Goal: Information Seeking & Learning: Learn about a topic

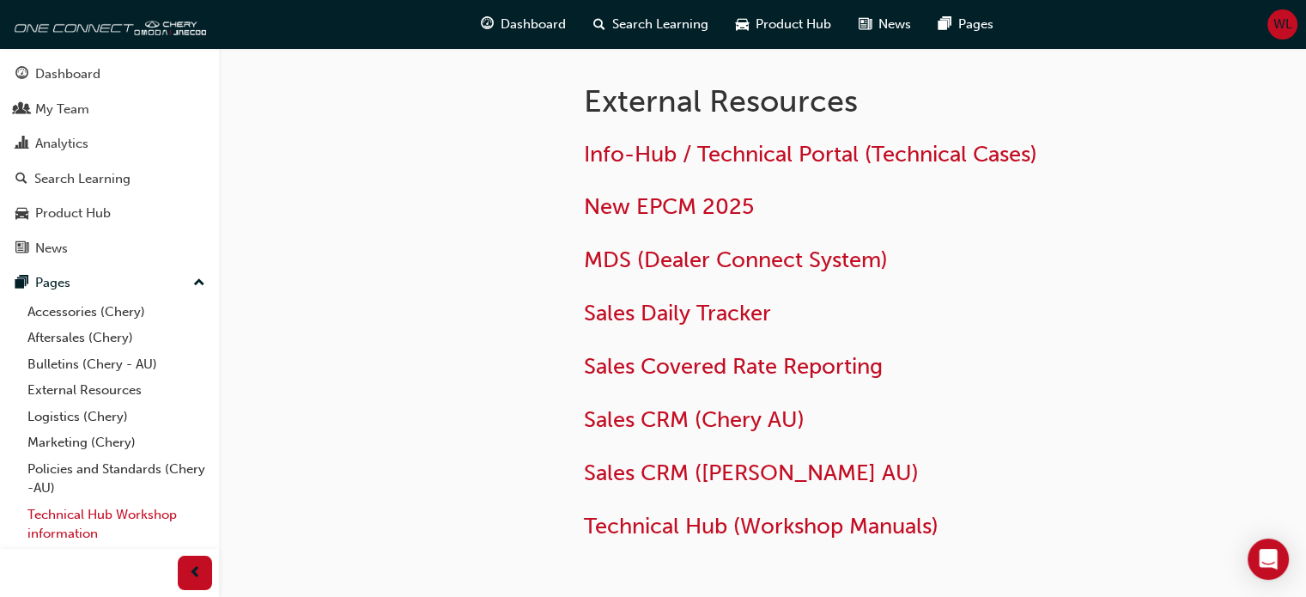
click at [70, 514] on link "Technical Hub Workshop information" at bounding box center [116, 524] width 191 height 46
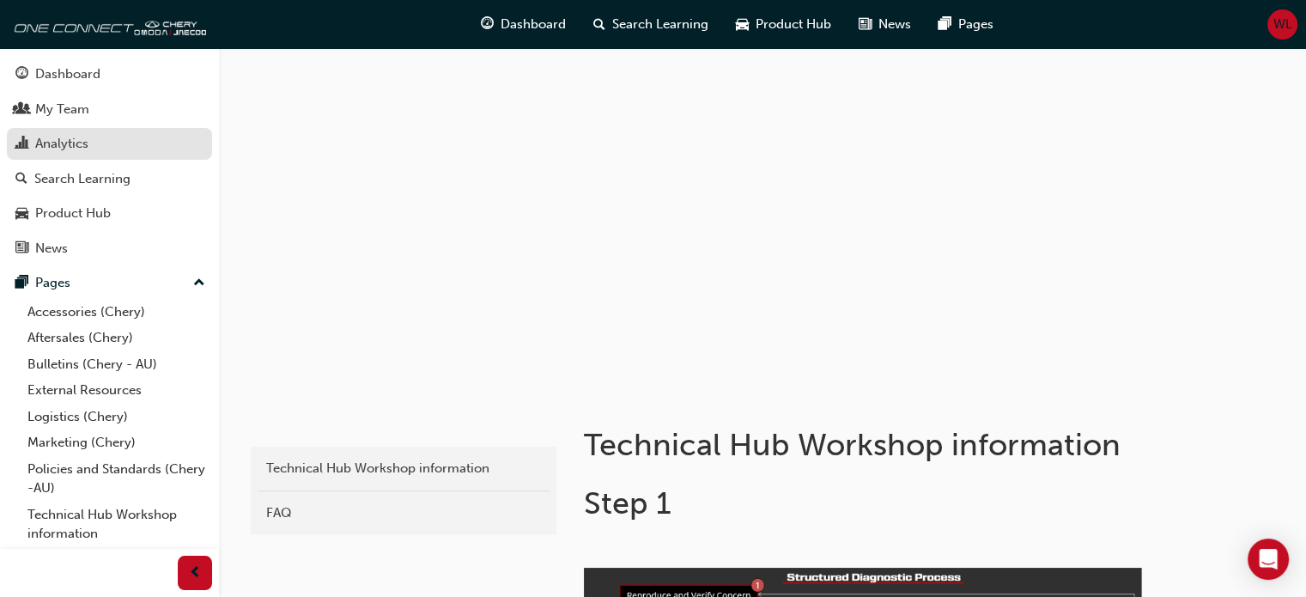
click at [60, 141] on div "Analytics" at bounding box center [61, 144] width 53 height 20
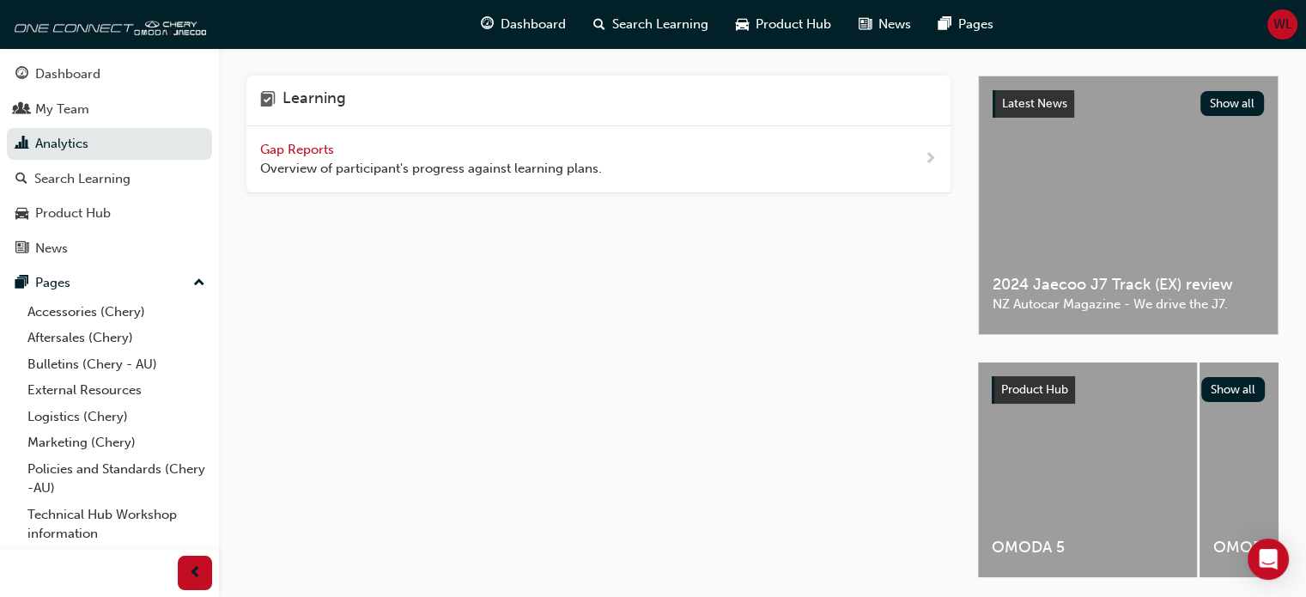
click at [932, 161] on span "next-icon" at bounding box center [930, 159] width 13 height 21
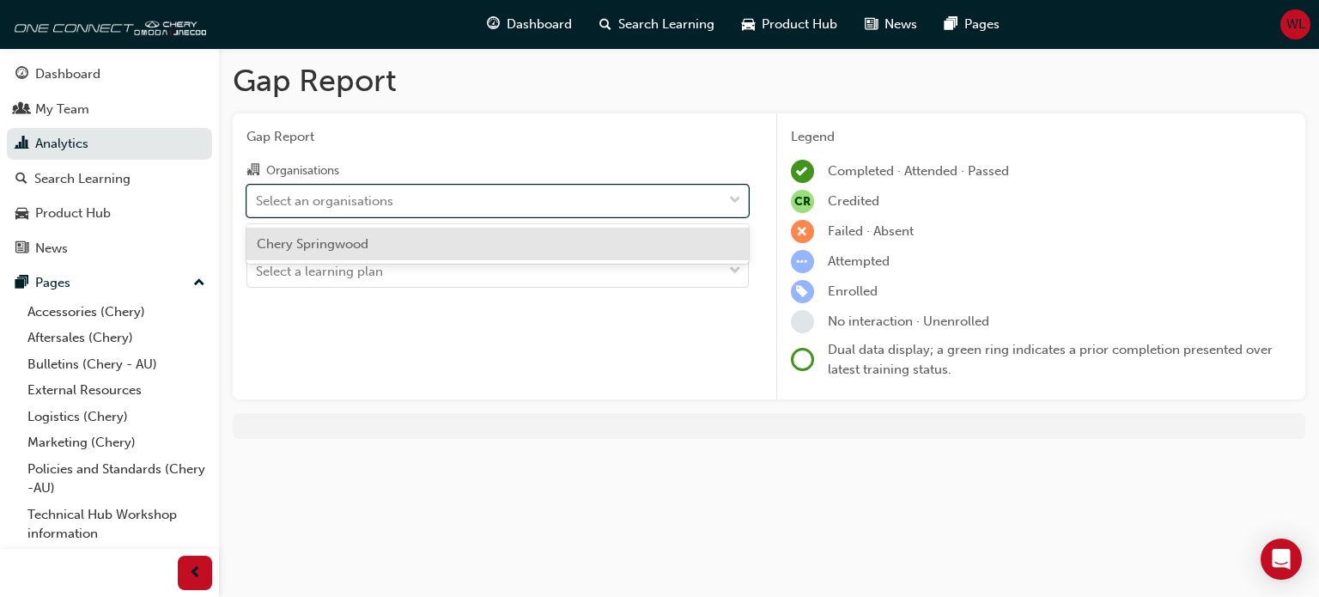
click at [734, 202] on span "down-icon" at bounding box center [735, 201] width 12 height 22
click at [258, 202] on input "Organisations option Chery Springwood focused, 1 of 1. 1 result available. Use …" at bounding box center [257, 199] width 2 height 15
click at [441, 241] on div "Chery Springwood" at bounding box center [497, 244] width 502 height 33
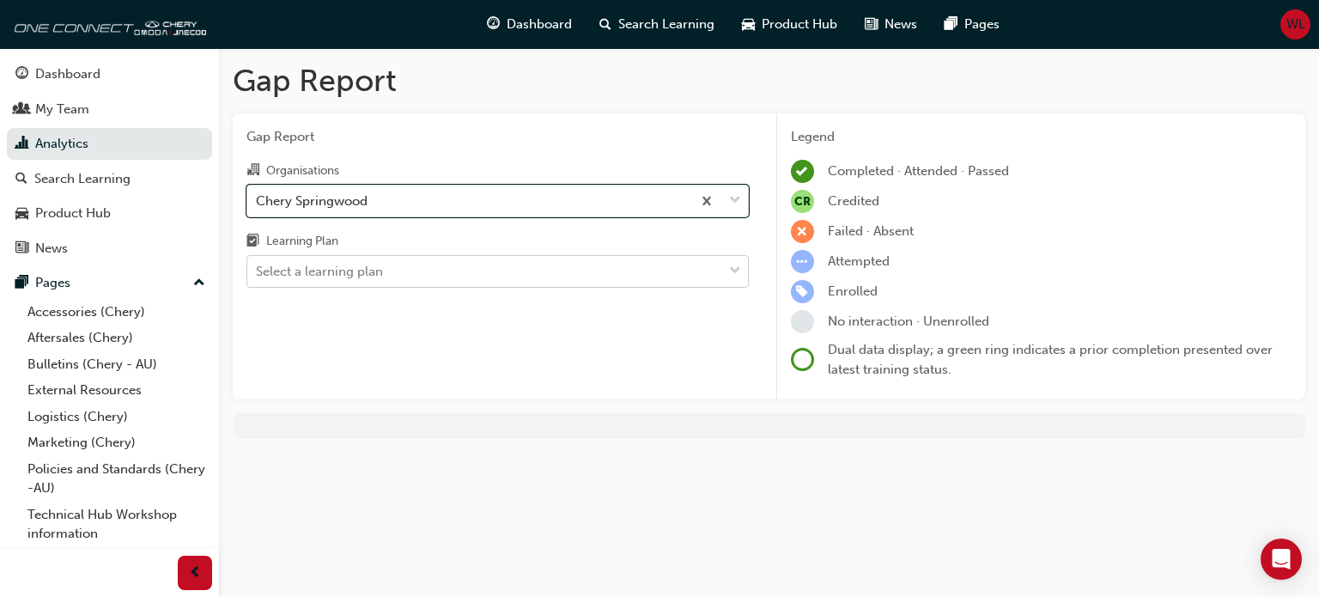
click at [736, 270] on span "down-icon" at bounding box center [735, 271] width 12 height 22
click at [258, 270] on input "Learning Plan Select a learning plan" at bounding box center [257, 271] width 2 height 15
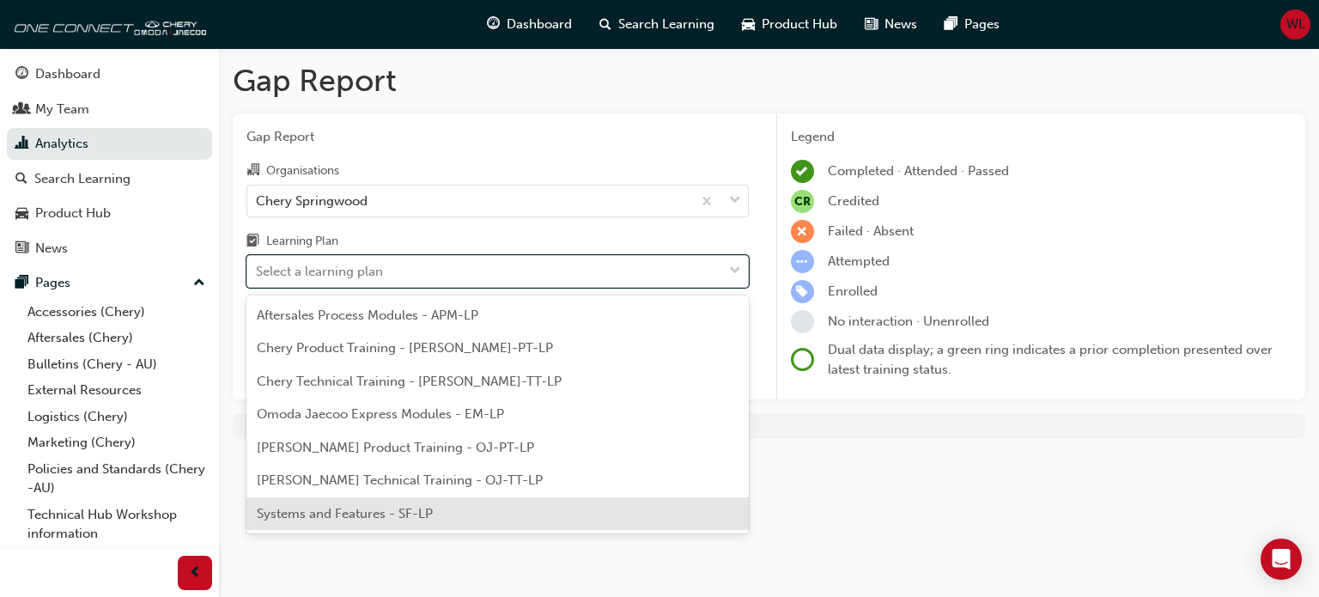
click at [366, 510] on span "Systems and Features - SF-LP" at bounding box center [345, 513] width 176 height 15
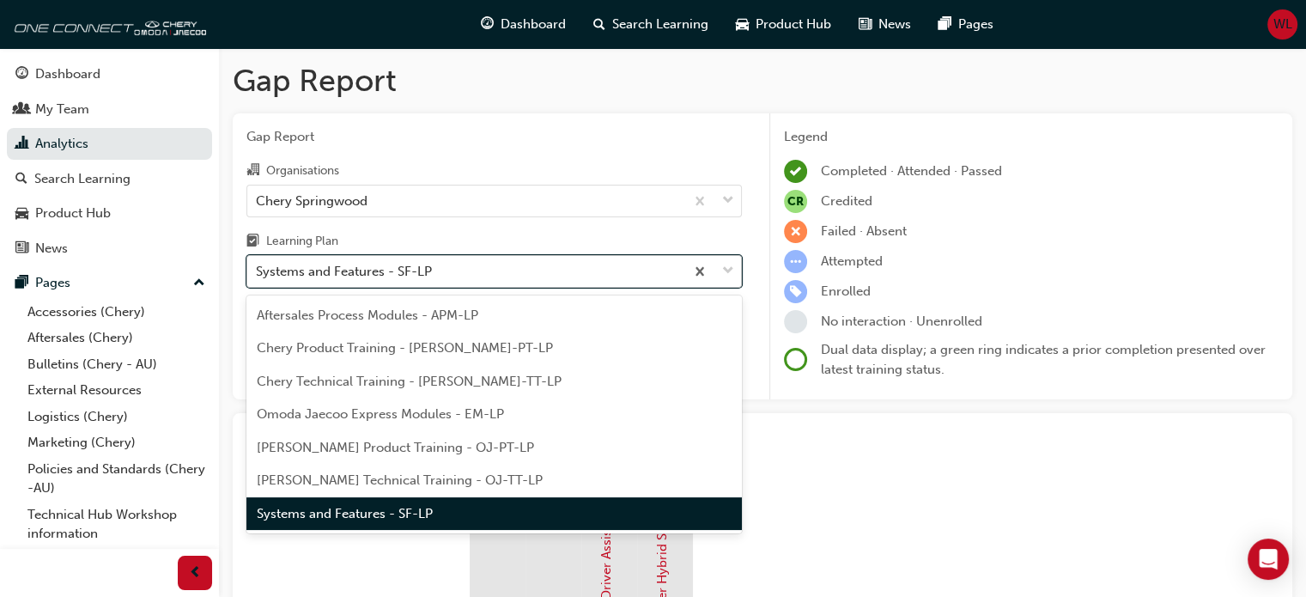
click at [735, 267] on div at bounding box center [712, 271] width 57 height 31
click at [258, 267] on input "Learning Plan option Systems and Features - SF-LP, selected. option Systems and…" at bounding box center [257, 271] width 2 height 15
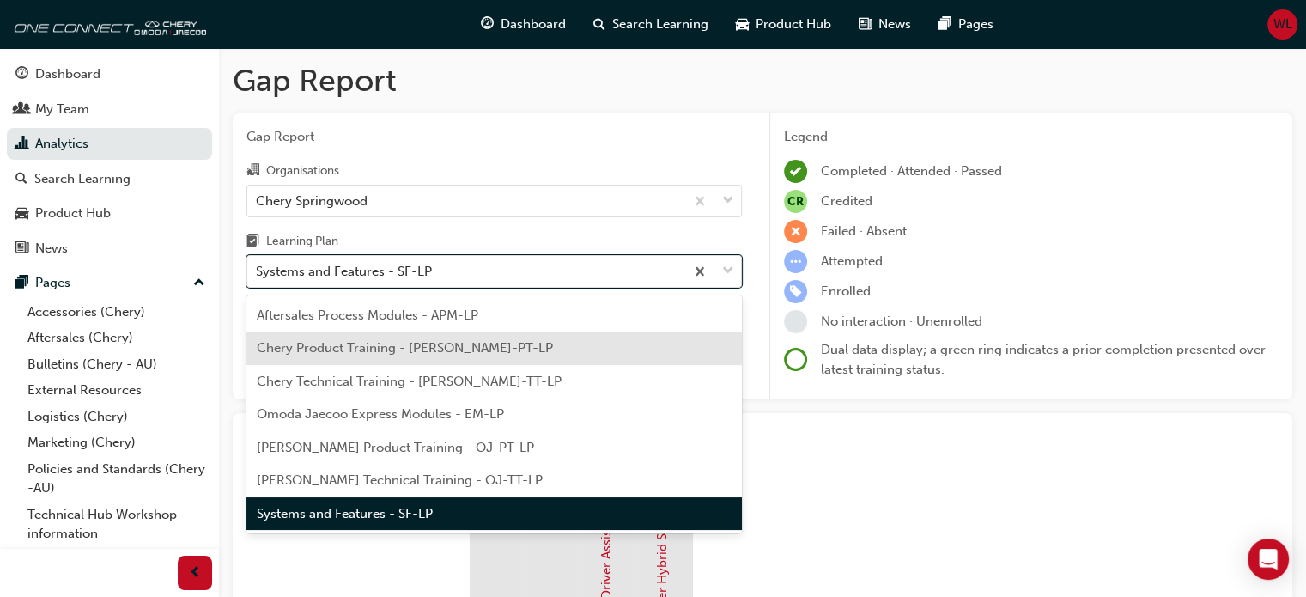
click at [401, 348] on span "Chery Product Training - CHAU-PT-LP" at bounding box center [405, 347] width 296 height 15
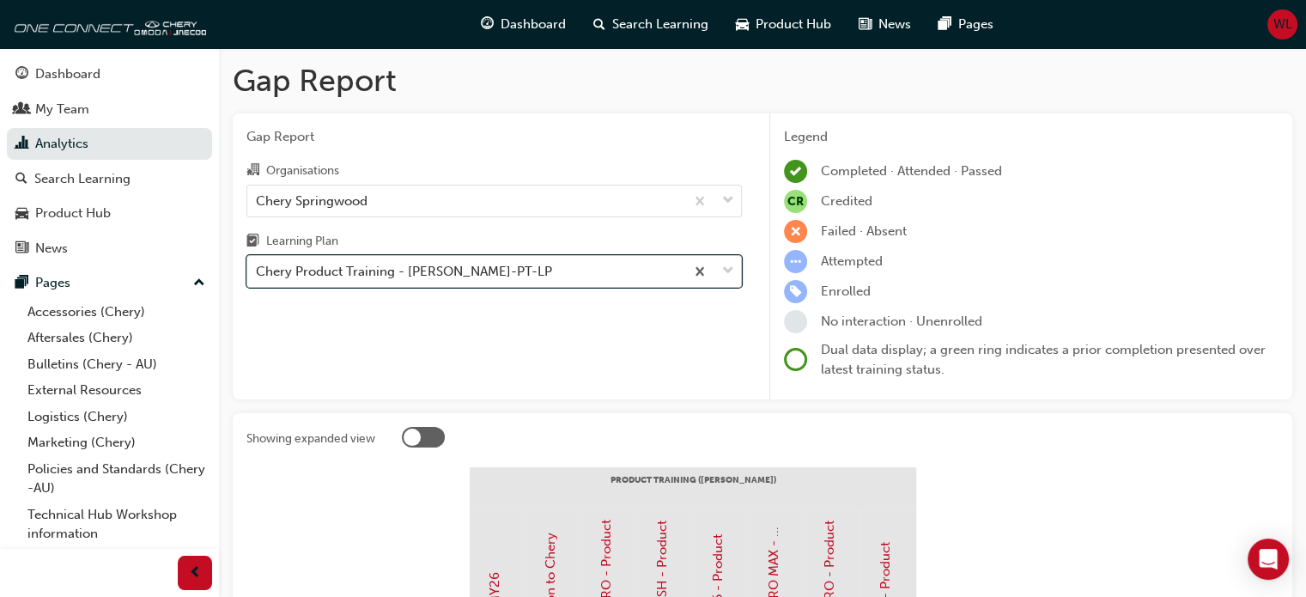
click at [725, 273] on span "down-icon" at bounding box center [728, 271] width 12 height 22
click at [258, 273] on input "Learning Plan option Chery Product Training - CHAU-PT-LP, selected. 0 results a…" at bounding box center [257, 271] width 2 height 15
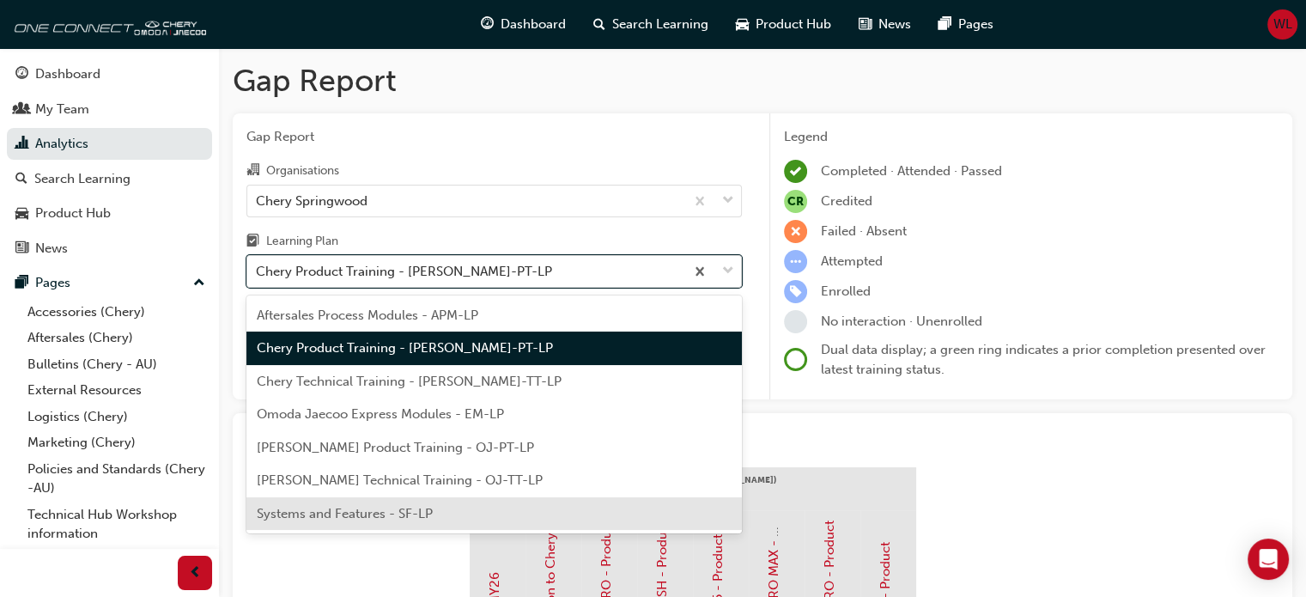
click at [376, 510] on span "Systems and Features - SF-LP" at bounding box center [345, 513] width 176 height 15
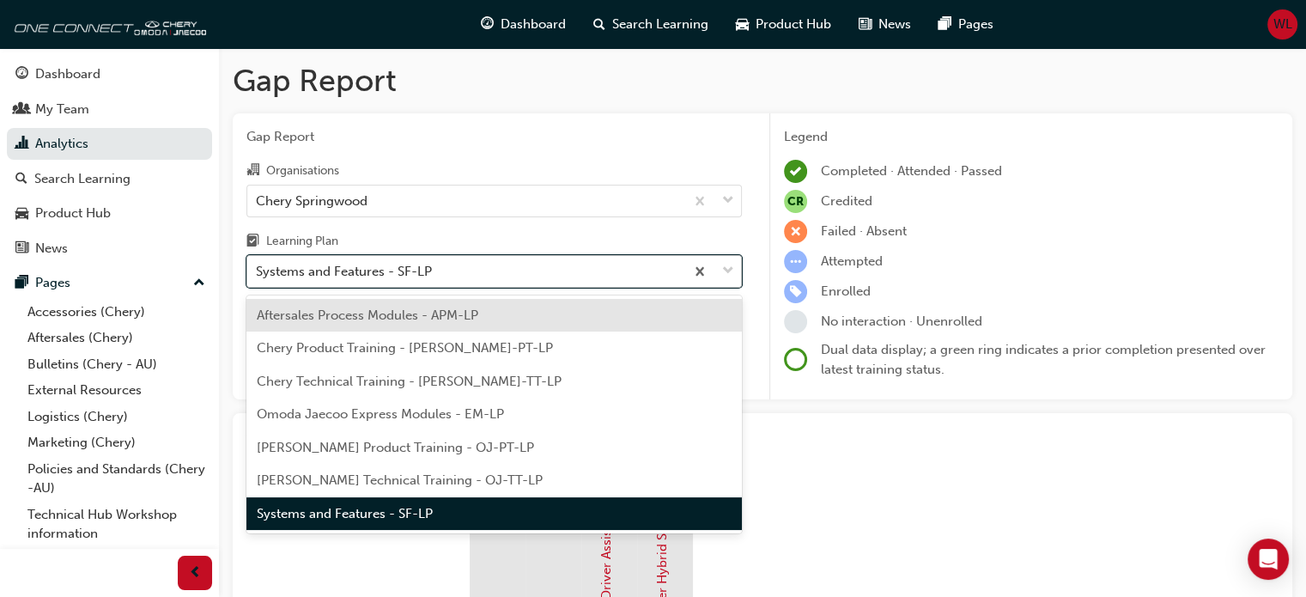
click at [730, 267] on span "down-icon" at bounding box center [728, 271] width 12 height 22
click at [258, 267] on input "Learning Plan option Systems and Features - SF-LP, selected. option Aftersales …" at bounding box center [257, 271] width 2 height 15
click at [445, 318] on span "Aftersales Process Modules - APM-LP" at bounding box center [367, 314] width 221 height 15
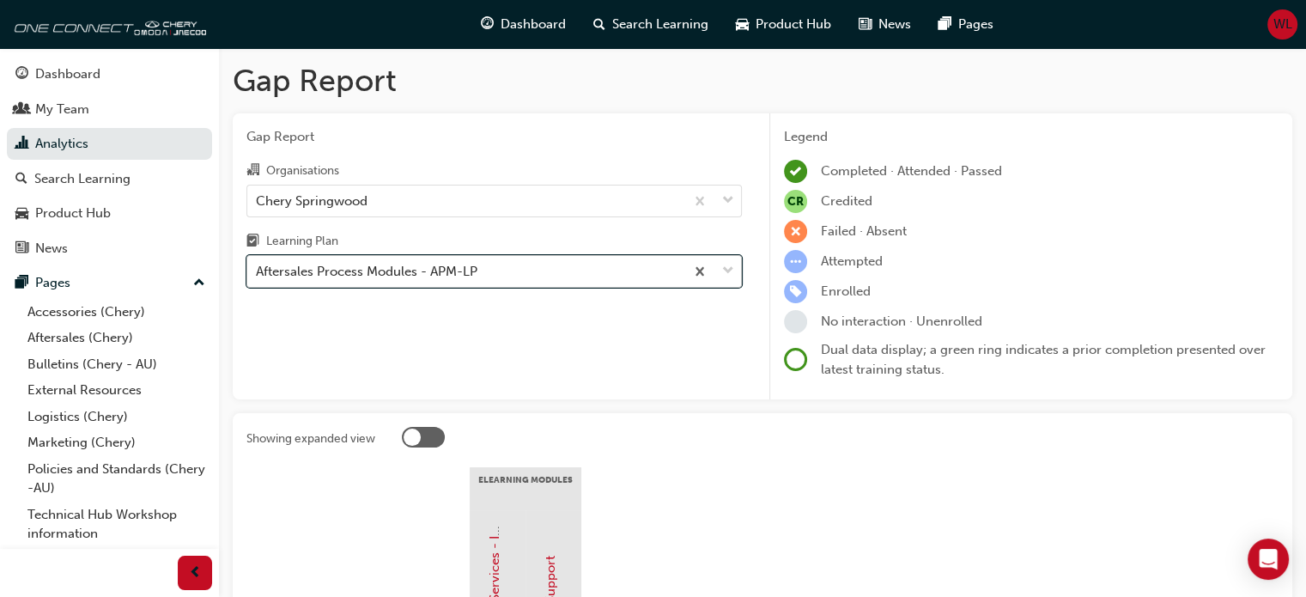
click at [728, 270] on span "down-icon" at bounding box center [728, 271] width 12 height 22
click at [258, 270] on input "Learning Plan option Aftersales Process Modules - APM-LP, selected. 0 results a…" at bounding box center [257, 271] width 2 height 15
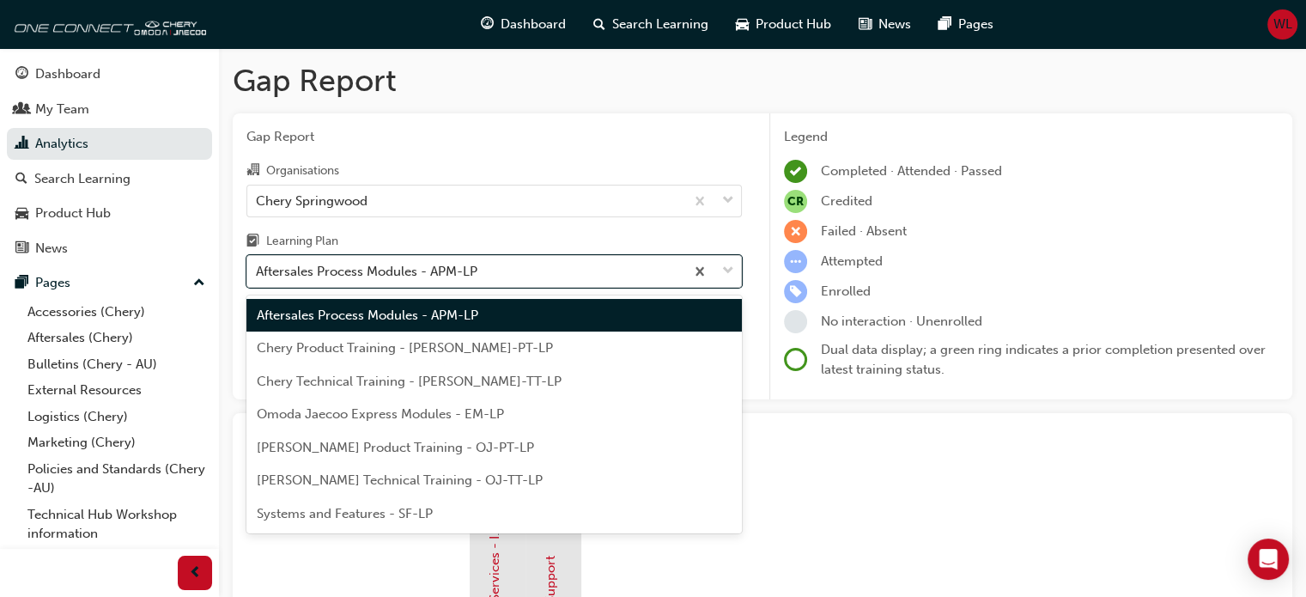
click at [424, 348] on span "Chery Product Training - CHAU-PT-LP" at bounding box center [405, 347] width 296 height 15
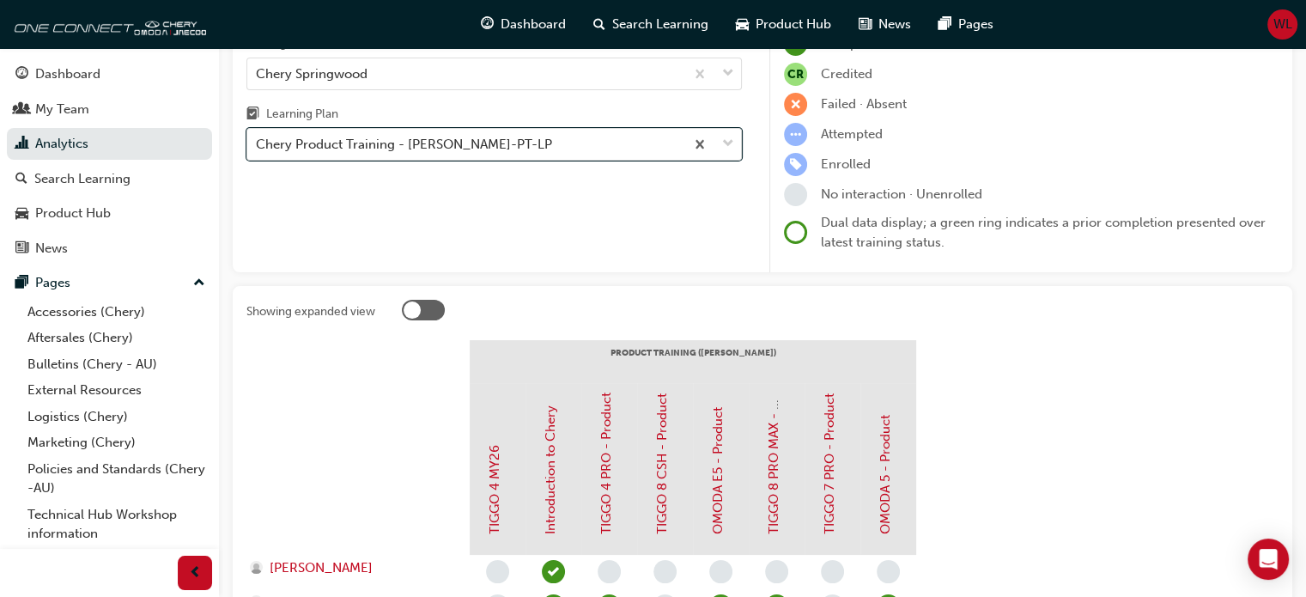
scroll to position [86, 0]
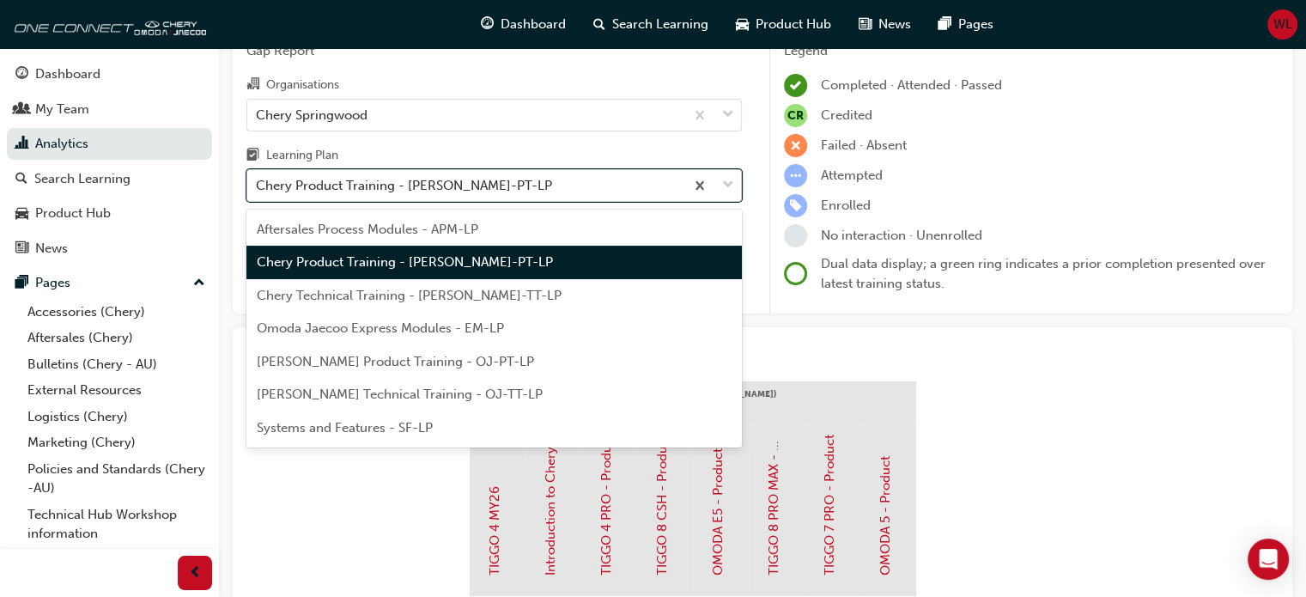
click at [730, 188] on span "down-icon" at bounding box center [728, 185] width 12 height 22
click at [258, 188] on input "Learning Plan option Chery Product Training - CHAU-PT-LP, selected. option Cher…" at bounding box center [257, 185] width 2 height 15
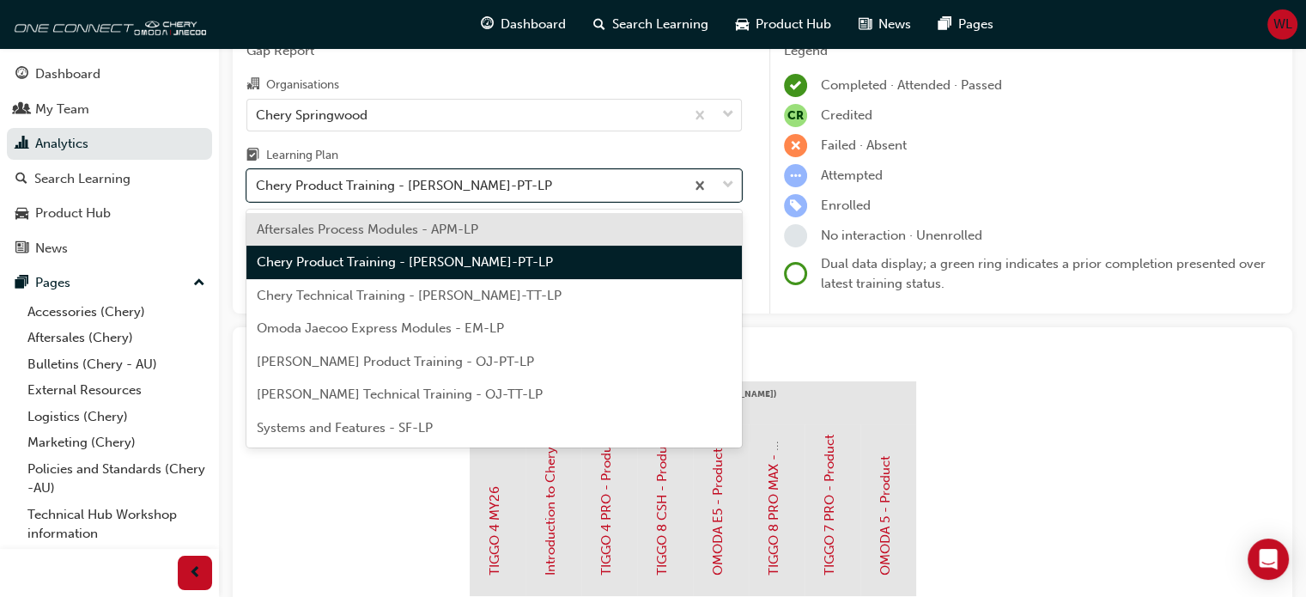
click at [364, 293] on span "Chery Technical Training - CHAU-TT-LP" at bounding box center [409, 295] width 305 height 15
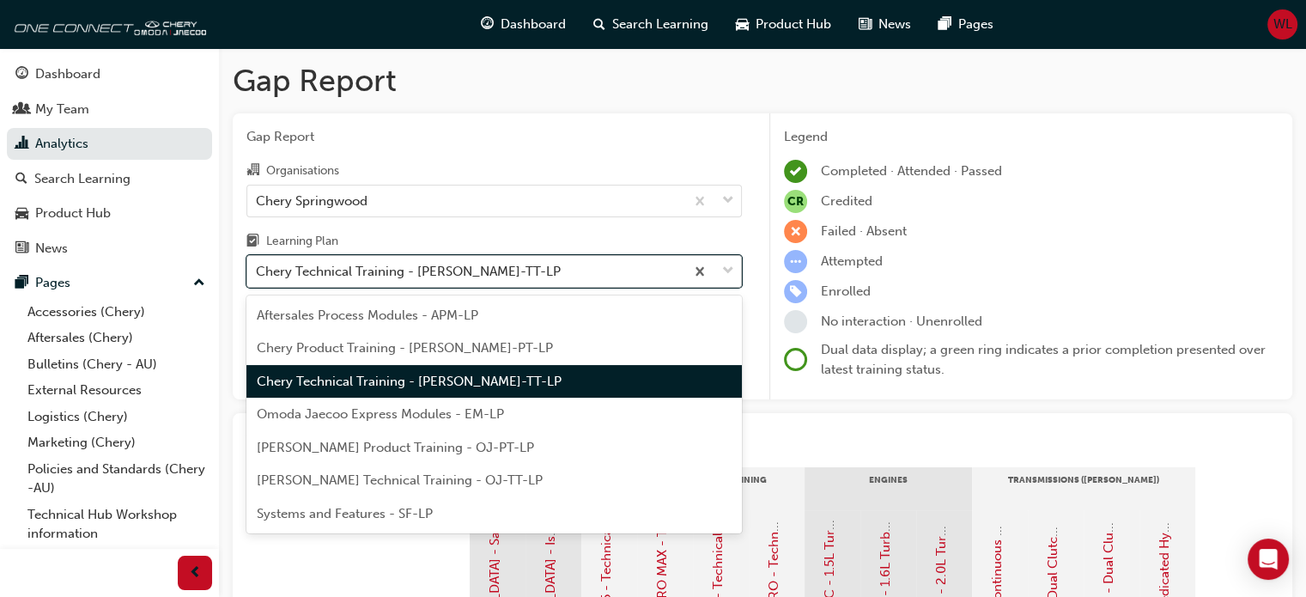
click at [731, 271] on span "down-icon" at bounding box center [728, 271] width 12 height 22
click at [258, 271] on input "Learning Plan option Chery Technical Training - CHAU-TT-LP, selected. option Ch…" at bounding box center [257, 271] width 2 height 15
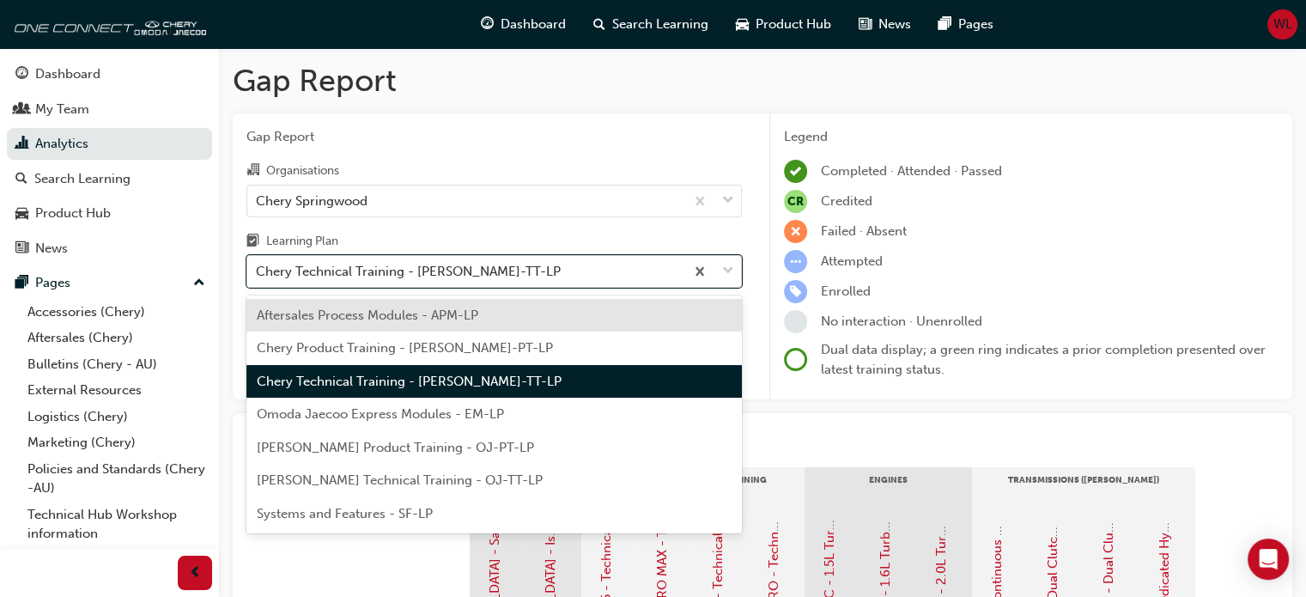
click at [401, 312] on span "Aftersales Process Modules - APM-LP" at bounding box center [367, 314] width 221 height 15
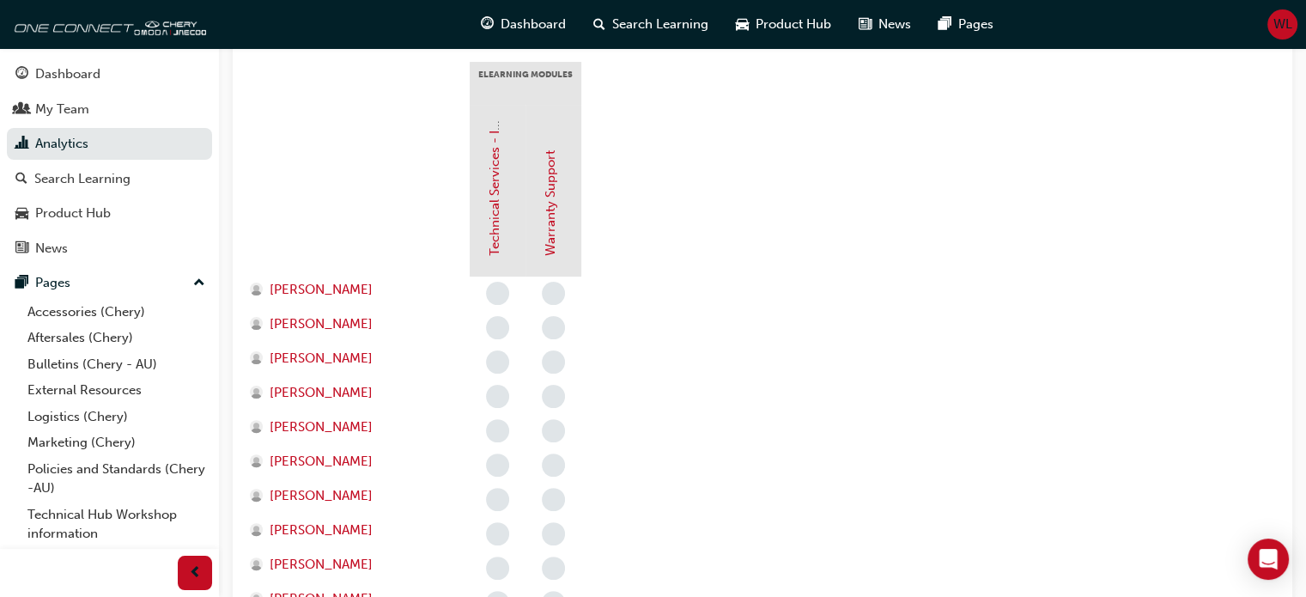
scroll to position [343, 0]
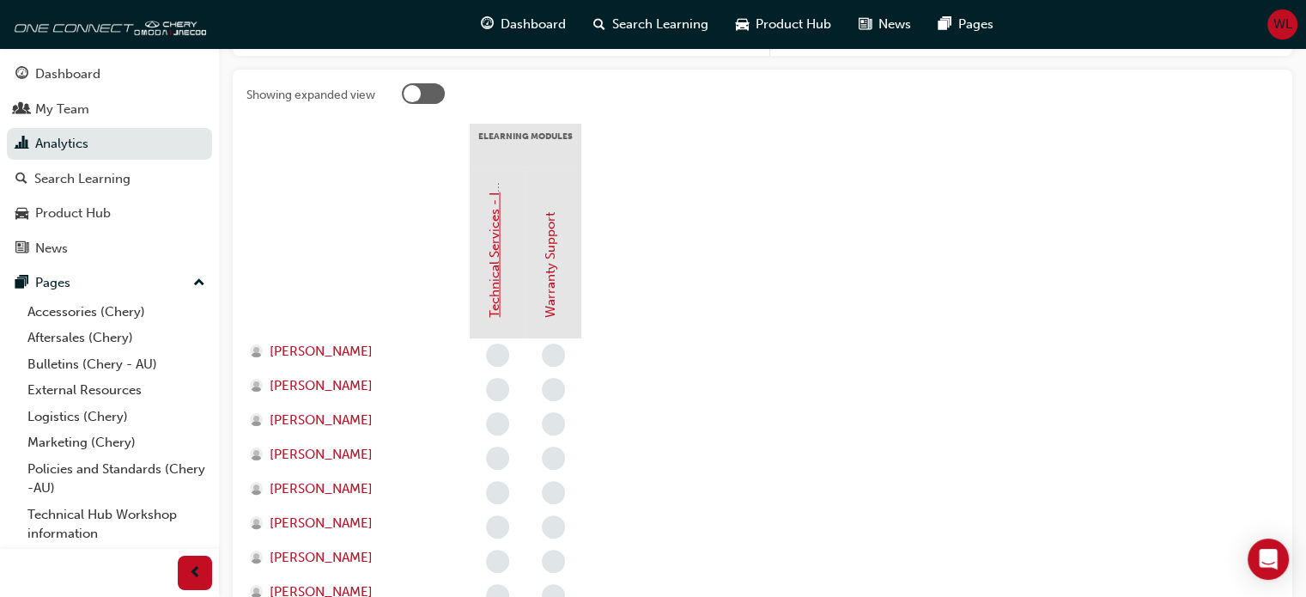
click at [495, 264] on link "Technical Services - InfoHub" at bounding box center [494, 233] width 15 height 170
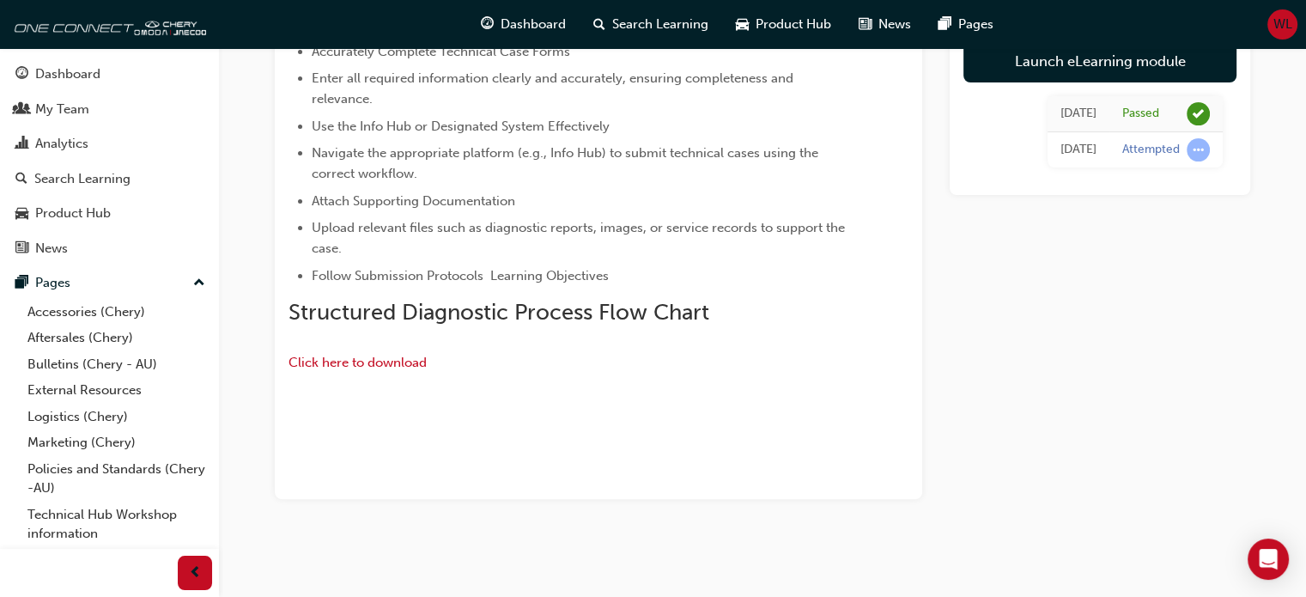
scroll to position [658, 0]
click at [361, 355] on span "Click here to download" at bounding box center [357, 362] width 138 height 15
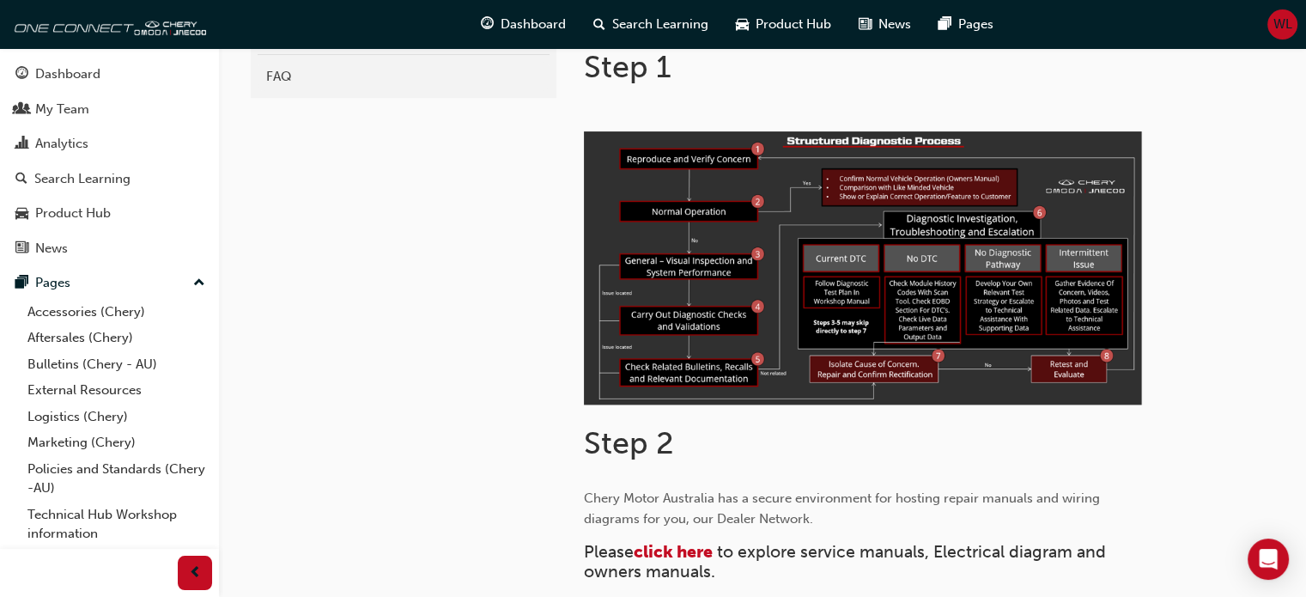
scroll to position [446, 0]
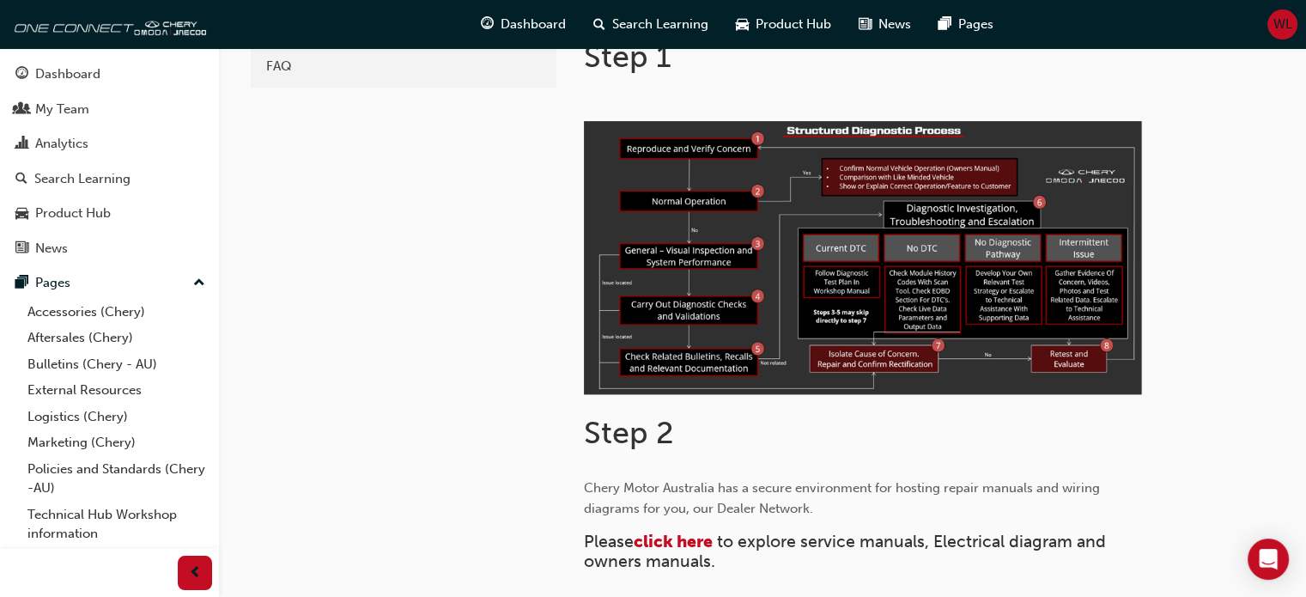
click at [827, 271] on img at bounding box center [863, 258] width 558 height 274
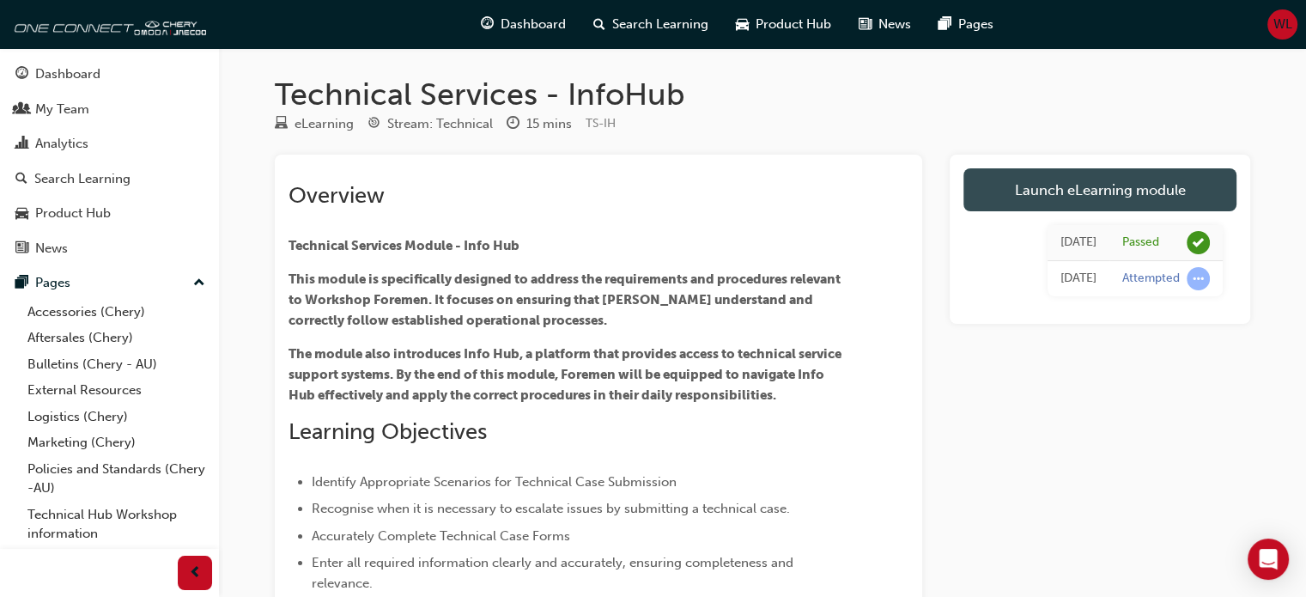
click at [1075, 187] on link "Launch eLearning module" at bounding box center [1099, 189] width 273 height 43
click at [1109, 185] on link "Launch eLearning module" at bounding box center [1099, 189] width 273 height 43
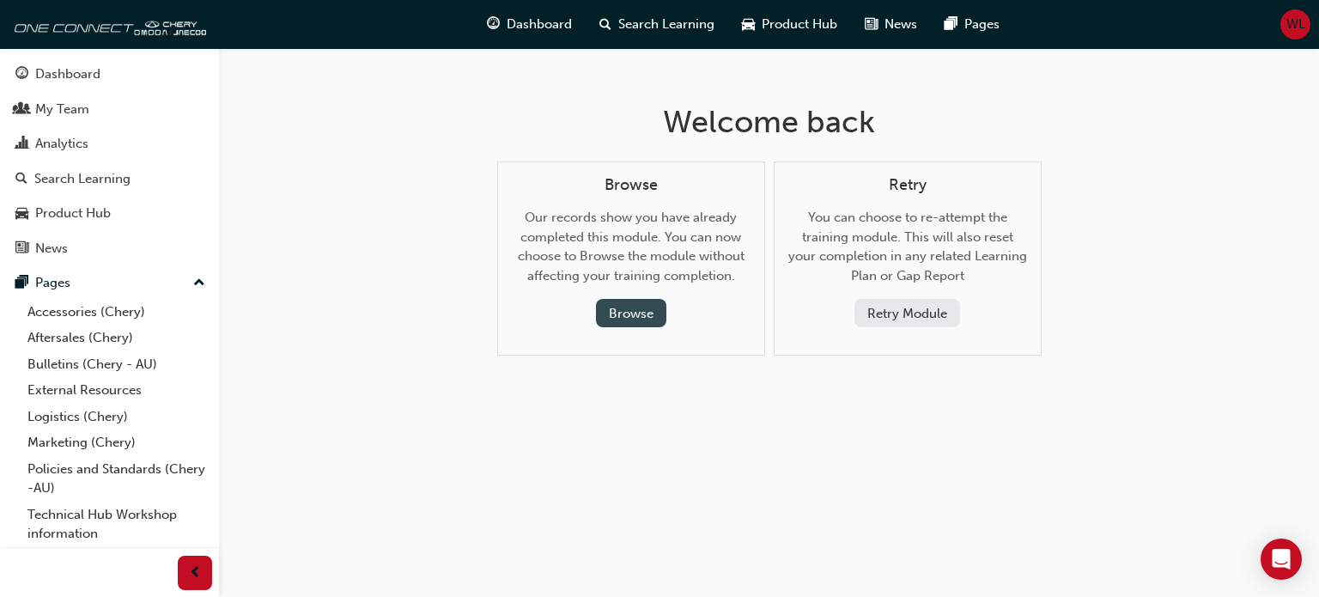
click at [628, 319] on button "Browse" at bounding box center [631, 313] width 70 height 28
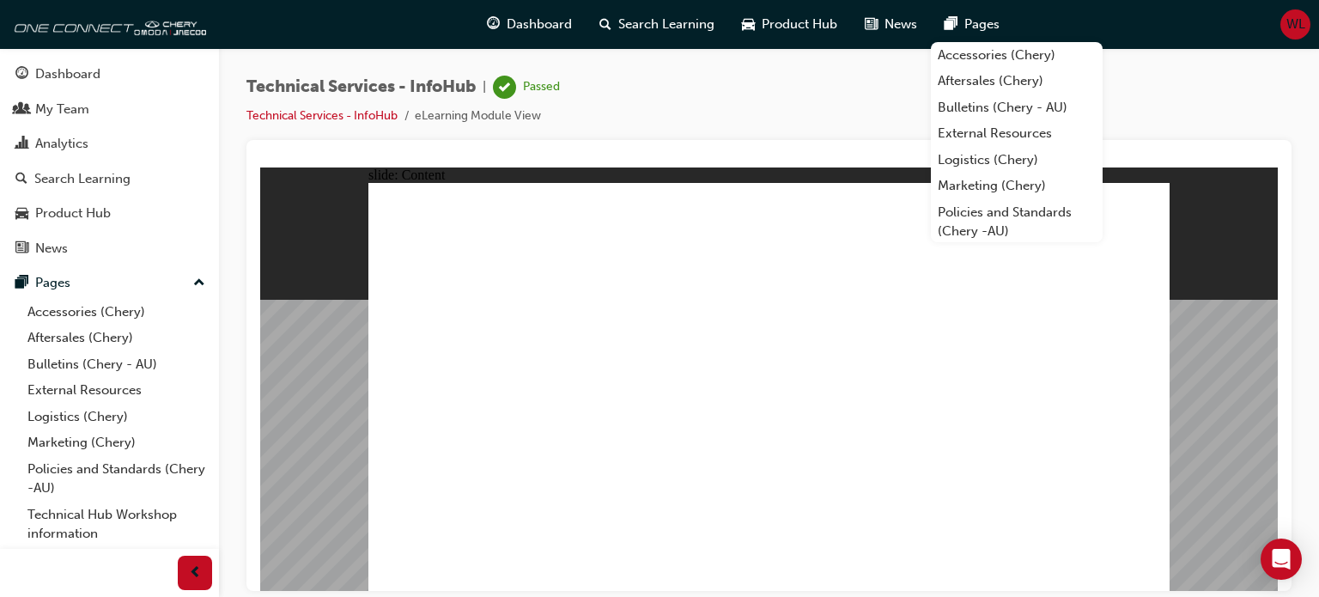
click at [755, 98] on div "Technical Services - InfoHub | Passed Technical Services - InfoHub eLearning Mo…" at bounding box center [768, 108] width 1045 height 64
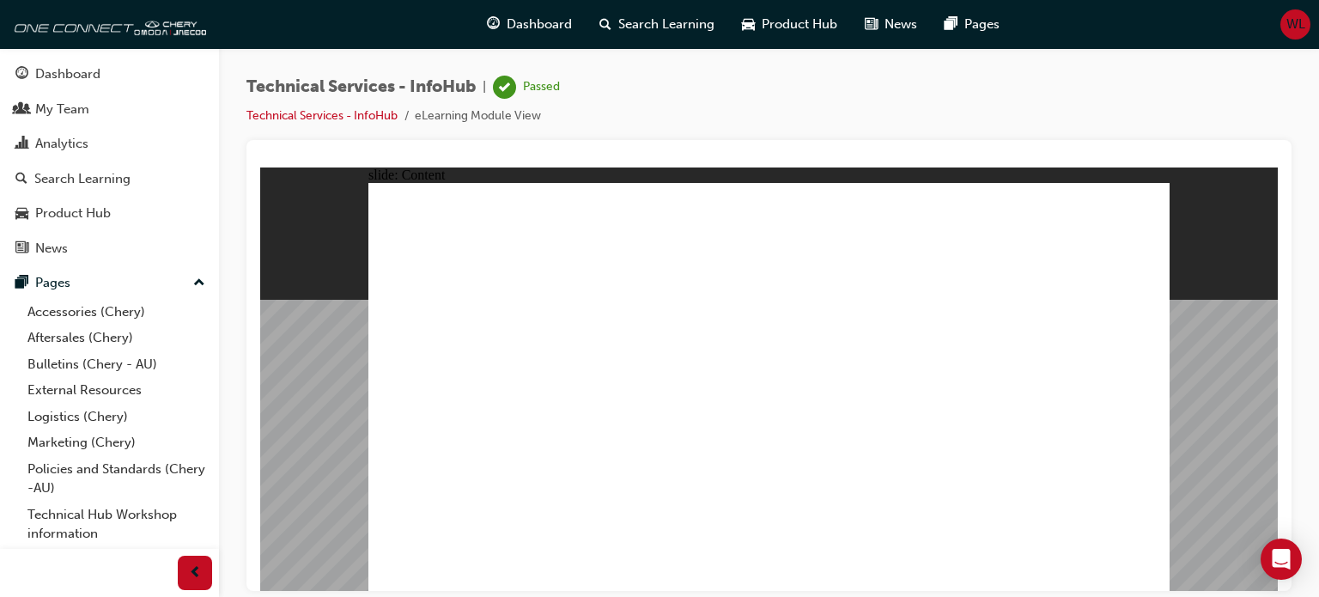
drag, startPoint x: 625, startPoint y: 197, endPoint x: 618, endPoint y: 190, distance: 9.7
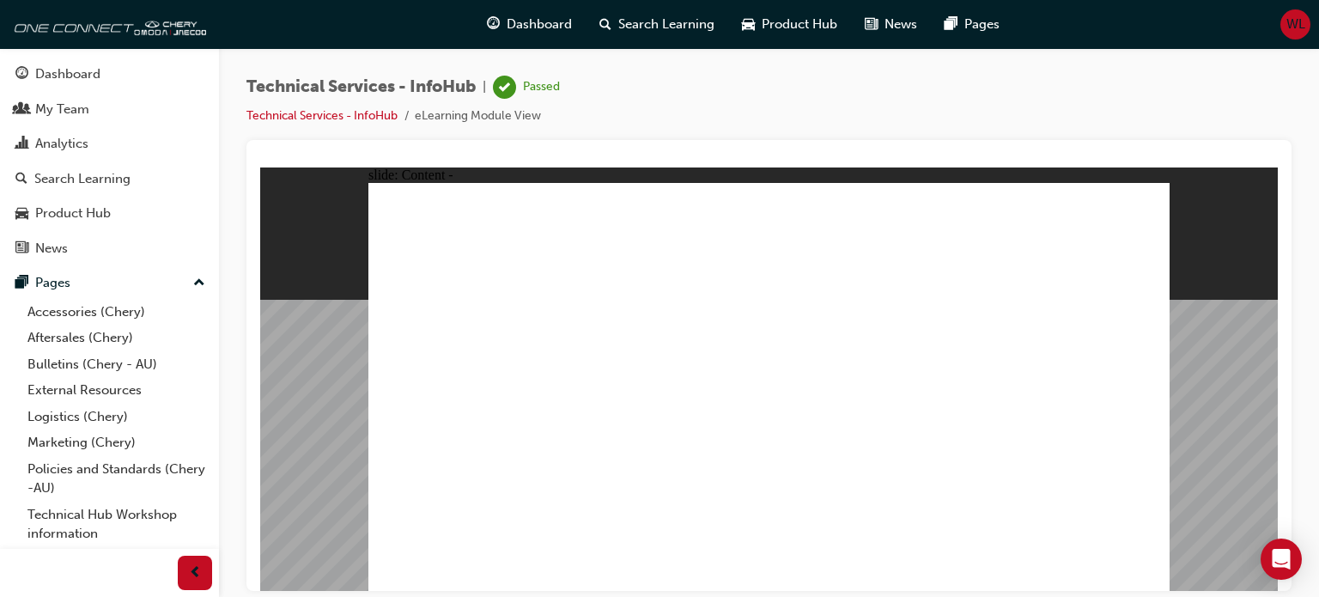
drag, startPoint x: 676, startPoint y: 482, endPoint x: 563, endPoint y: 474, distance: 113.6
drag, startPoint x: 673, startPoint y: 488, endPoint x: 450, endPoint y: 300, distance: 291.8
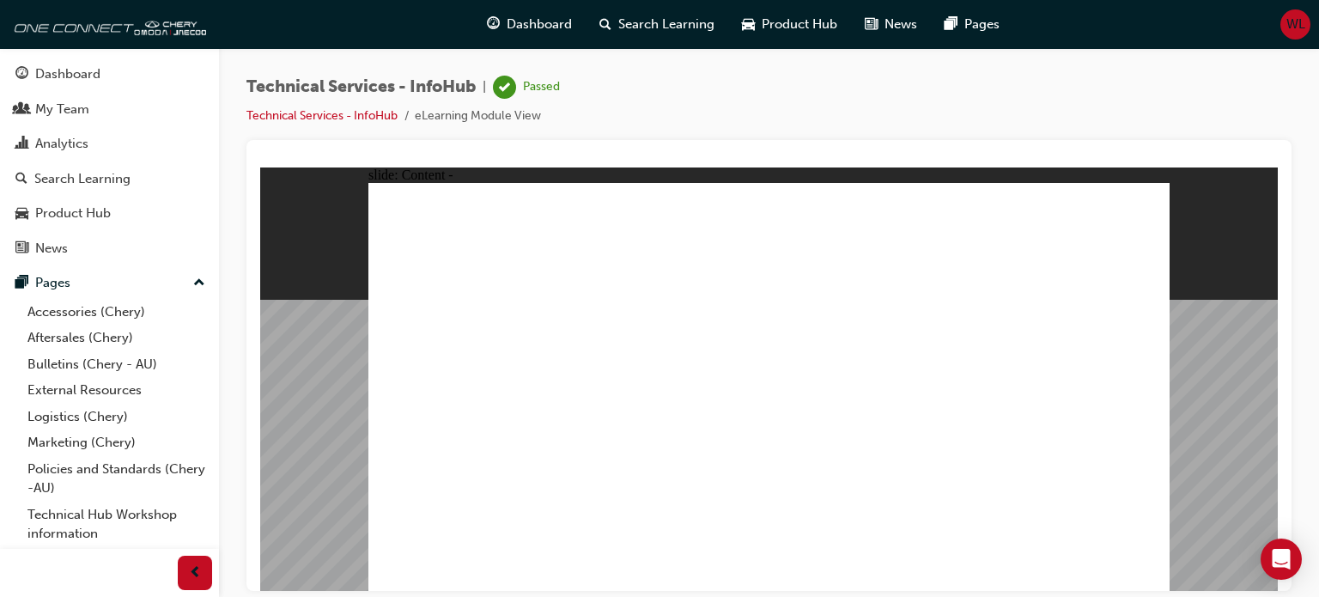
drag, startPoint x: 1157, startPoint y: 185, endPoint x: 1148, endPoint y: 180, distance: 10.8
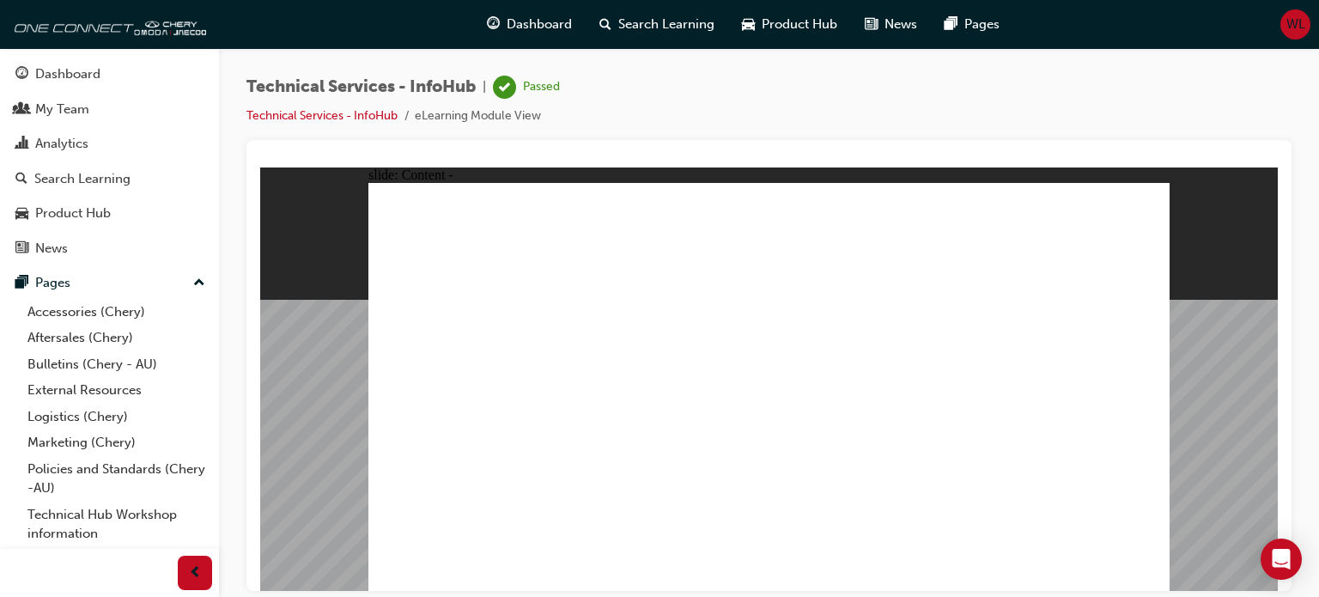
drag, startPoint x: 1157, startPoint y: 189, endPoint x: 1123, endPoint y: 217, distance: 44.5
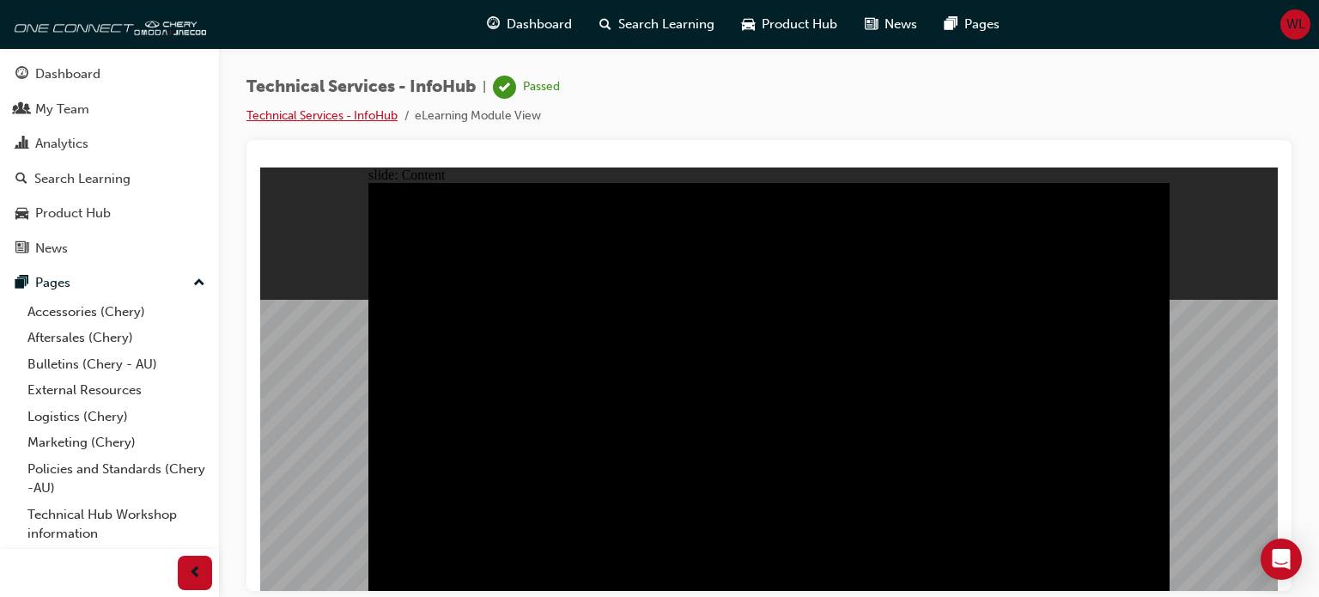
click at [381, 112] on link "Technical Services - InfoHub" at bounding box center [321, 115] width 151 height 15
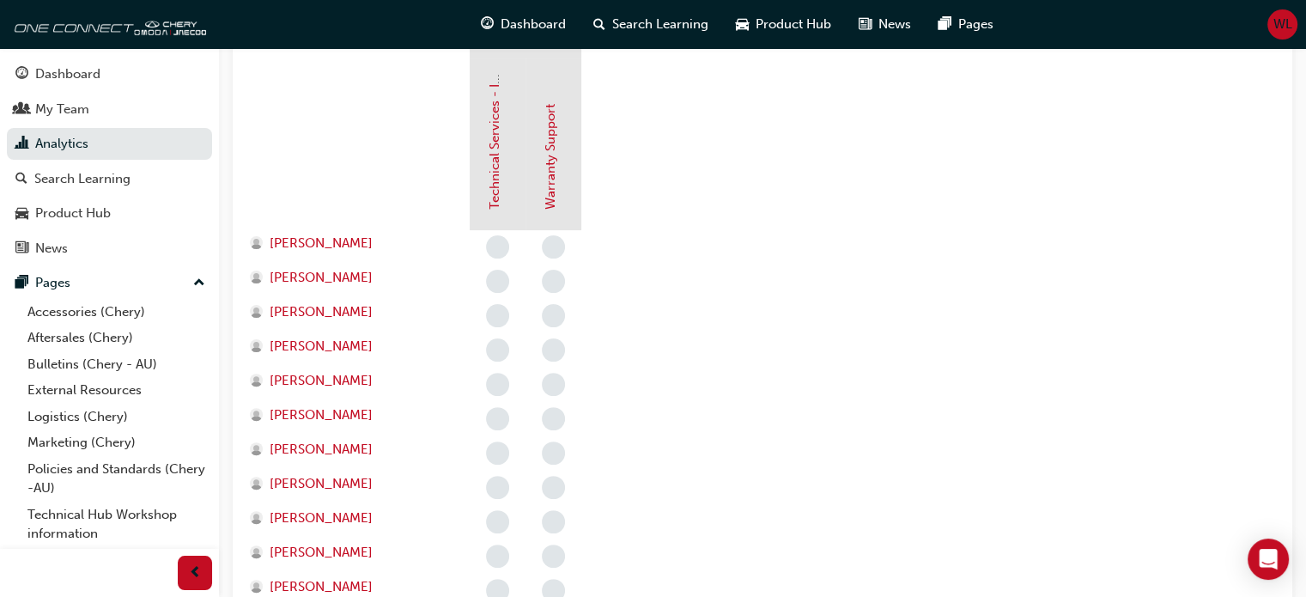
scroll to position [366, 0]
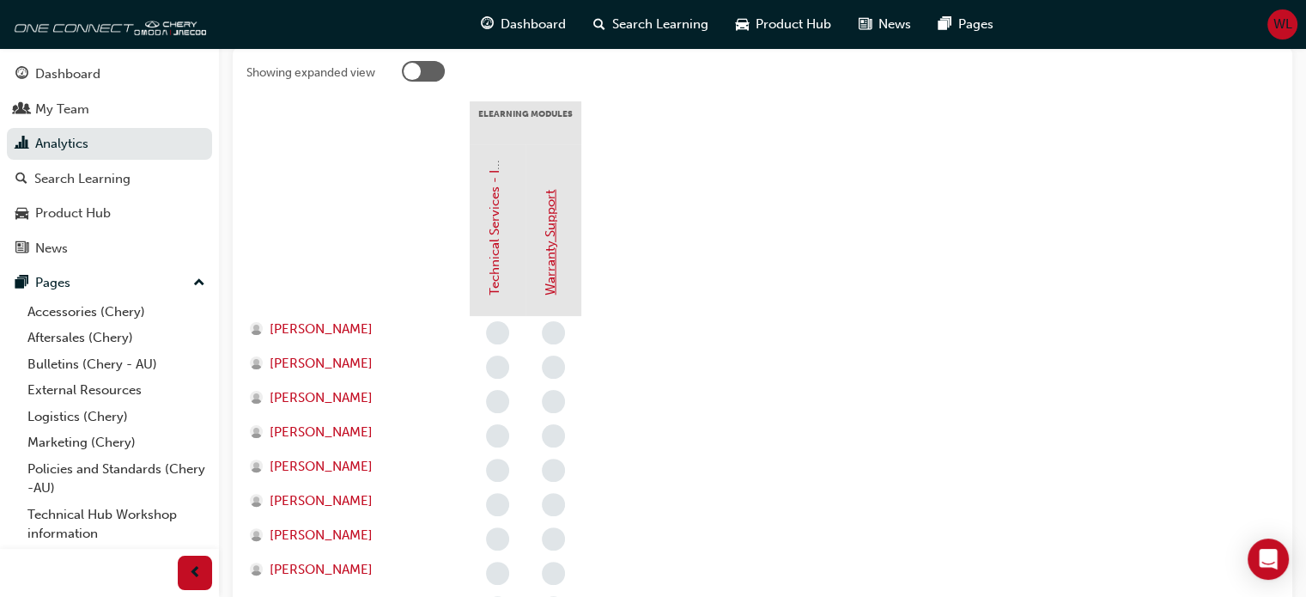
click at [551, 276] on link "Warranty Support" at bounding box center [550, 243] width 15 height 106
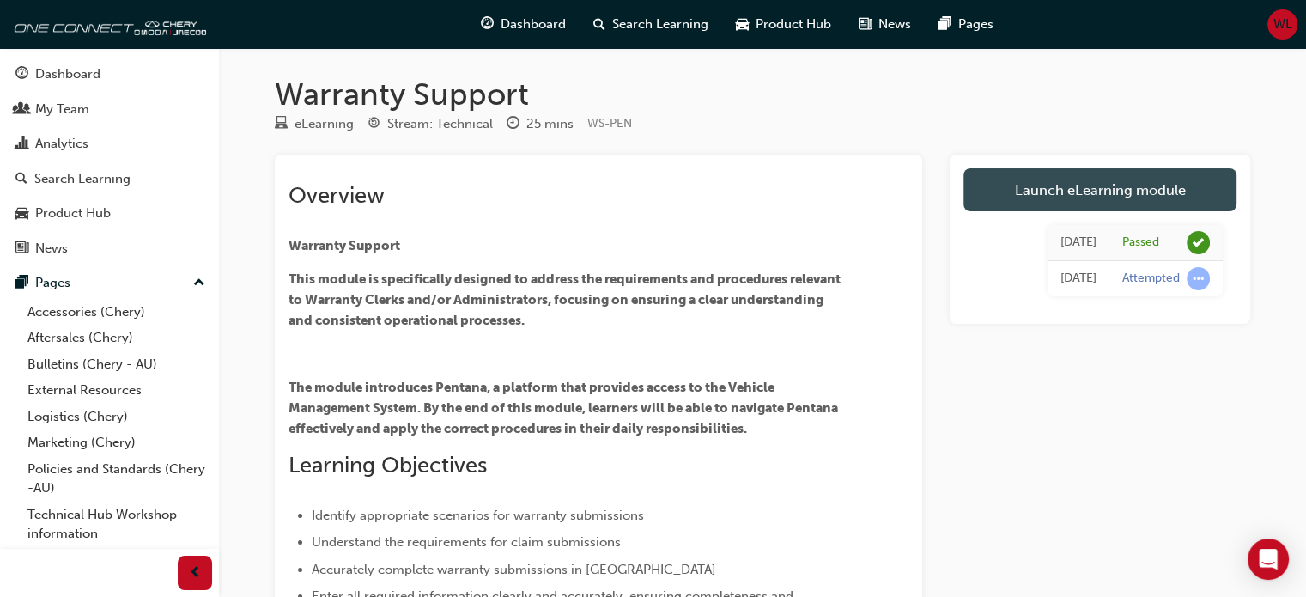
click at [1083, 186] on link "Launch eLearning module" at bounding box center [1099, 189] width 273 height 43
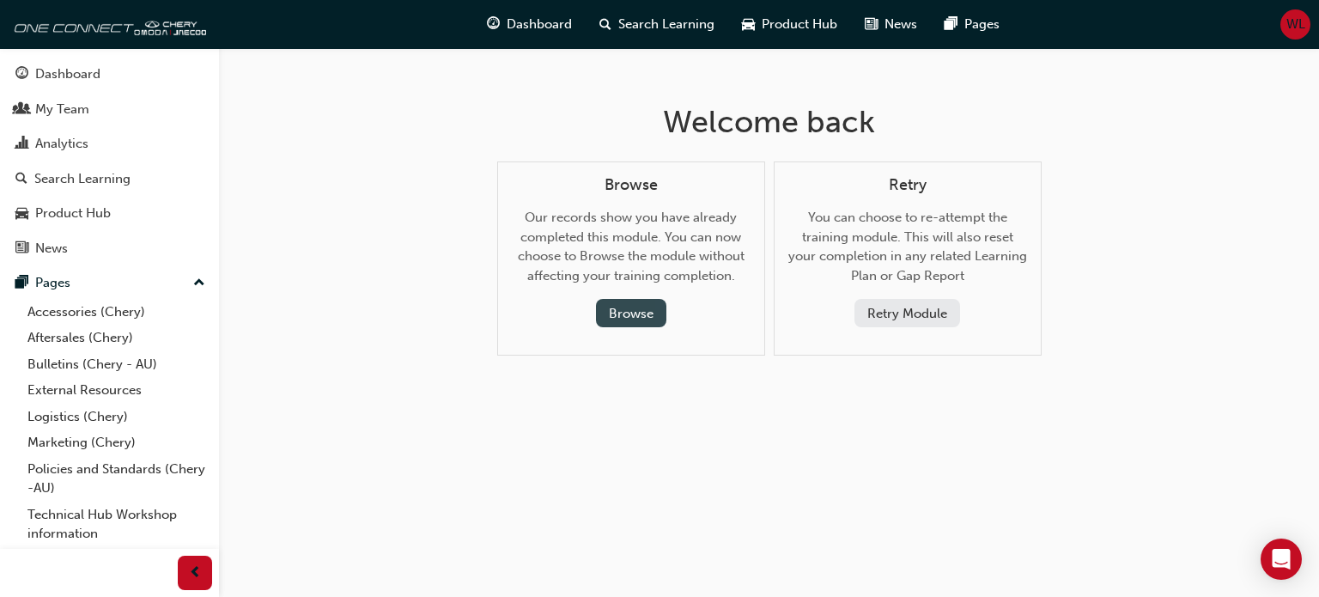
click at [623, 312] on button "Browse" at bounding box center [631, 313] width 70 height 28
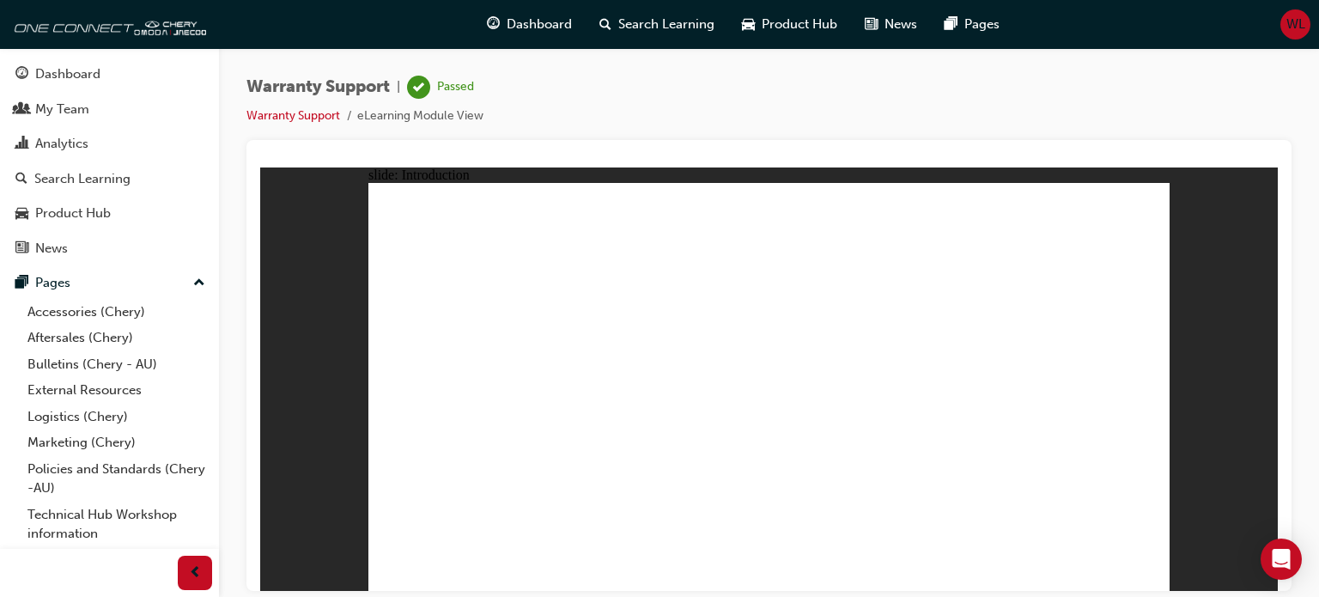
click at [289, 114] on link "Warranty Support" at bounding box center [293, 115] width 94 height 15
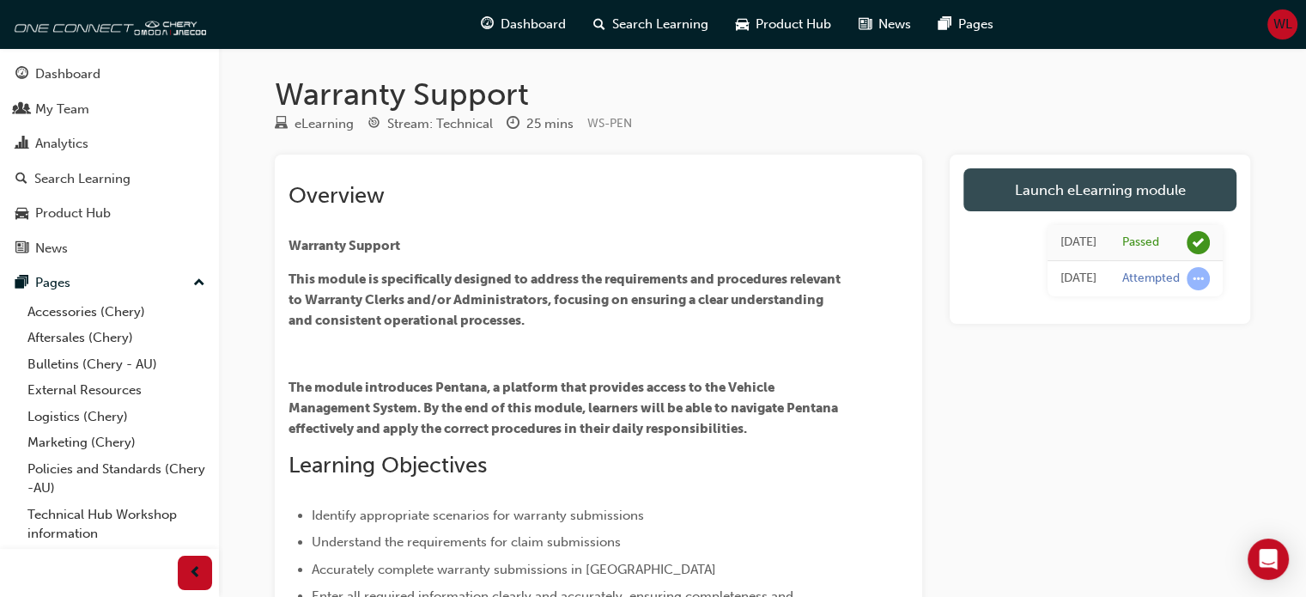
click at [1074, 182] on link "Launch eLearning module" at bounding box center [1099, 189] width 273 height 43
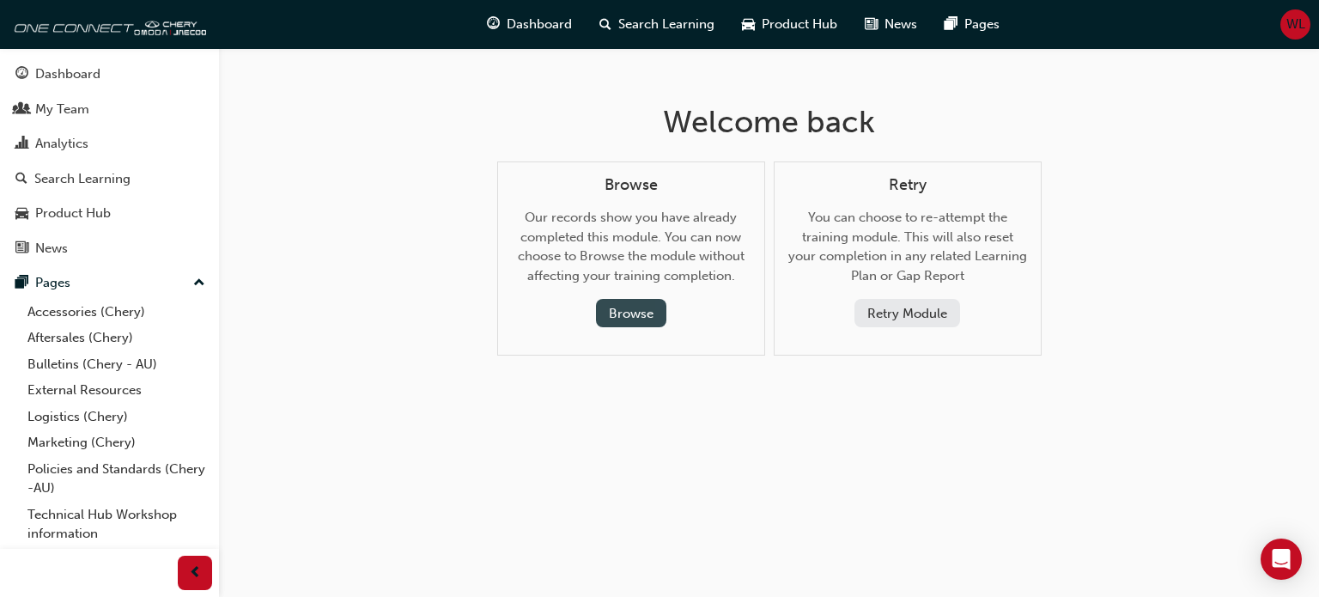
click at [628, 310] on button "Browse" at bounding box center [631, 313] width 70 height 28
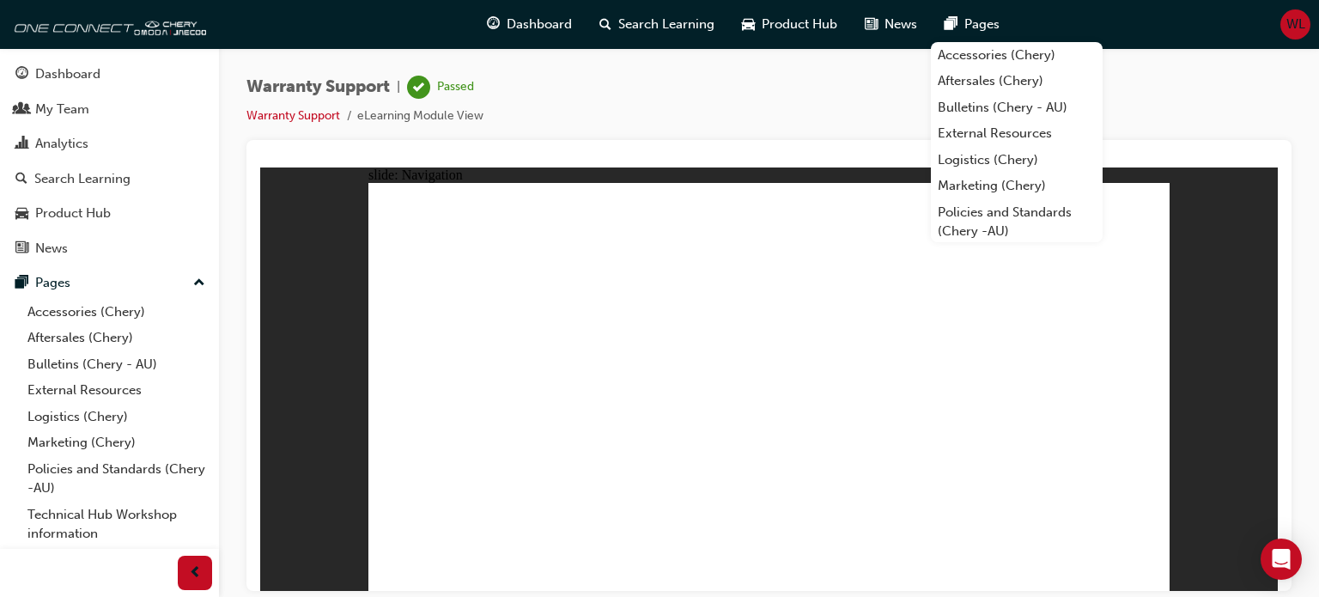
click at [1261, 92] on div "Warranty Support | Passed Warranty Support eLearning Module View" at bounding box center [768, 108] width 1045 height 64
click at [814, 81] on div "Warranty Support | Passed Warranty Support eLearning Module View" at bounding box center [768, 108] width 1045 height 64
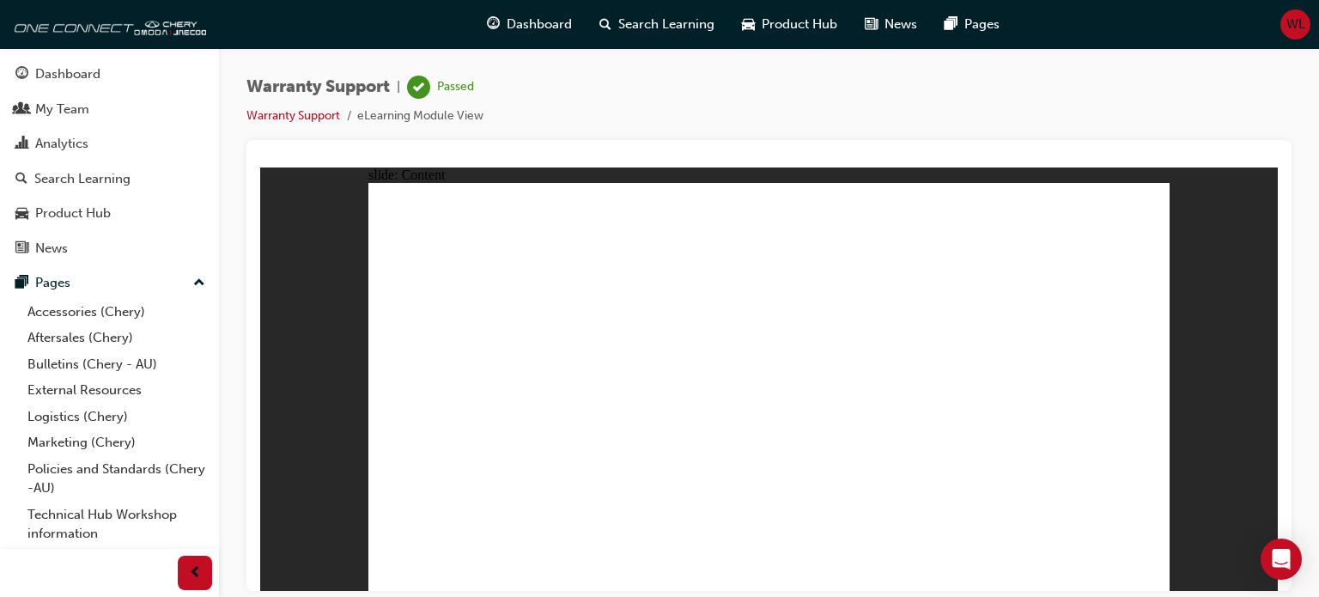
drag, startPoint x: 1133, startPoint y: 223, endPoint x: 1117, endPoint y: 231, distance: 18.0
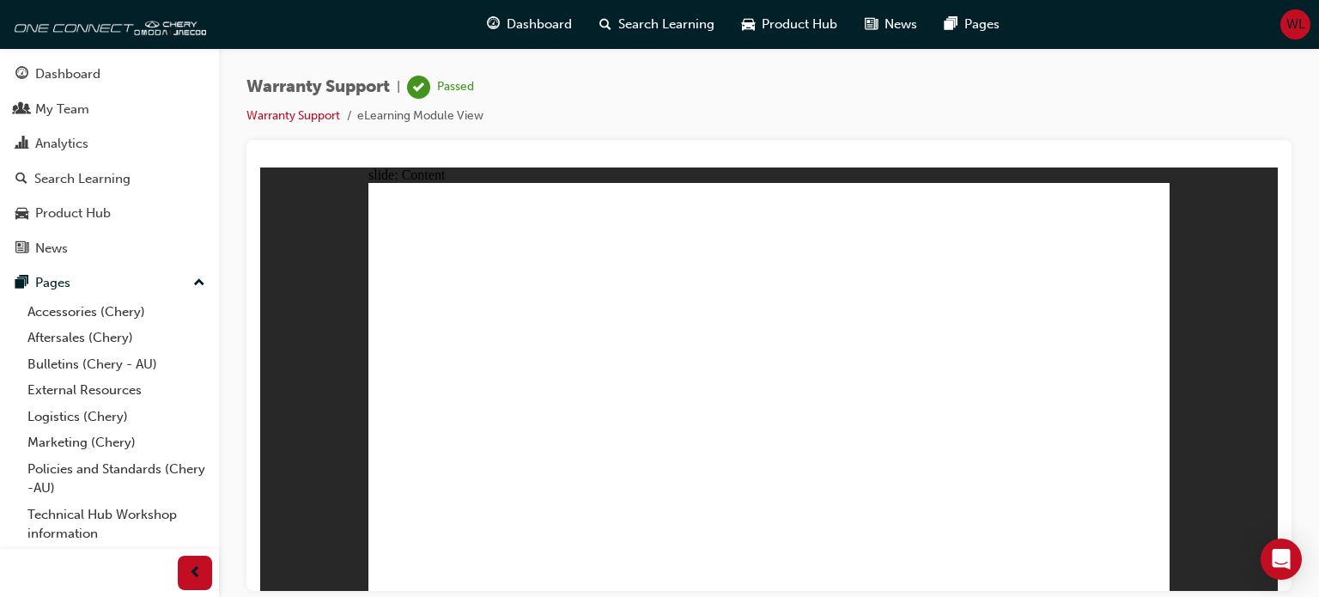
drag, startPoint x: 1125, startPoint y: 224, endPoint x: 1135, endPoint y: 221, distance: 10.6
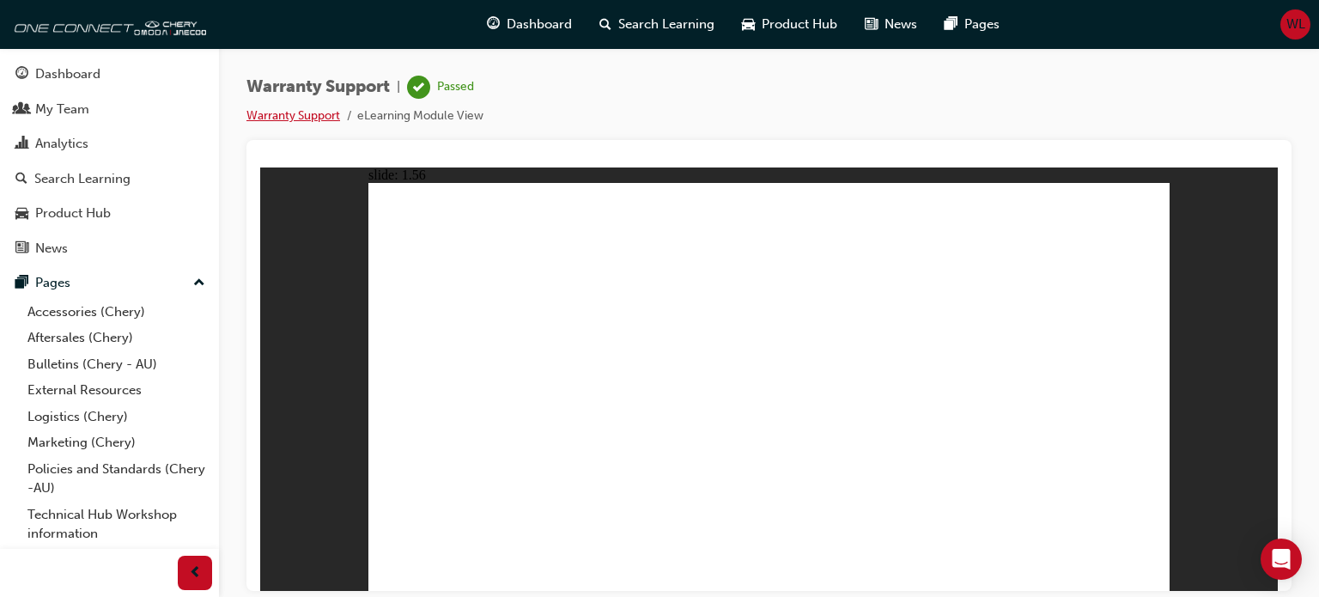
click at [279, 112] on link "Warranty Support" at bounding box center [293, 115] width 94 height 15
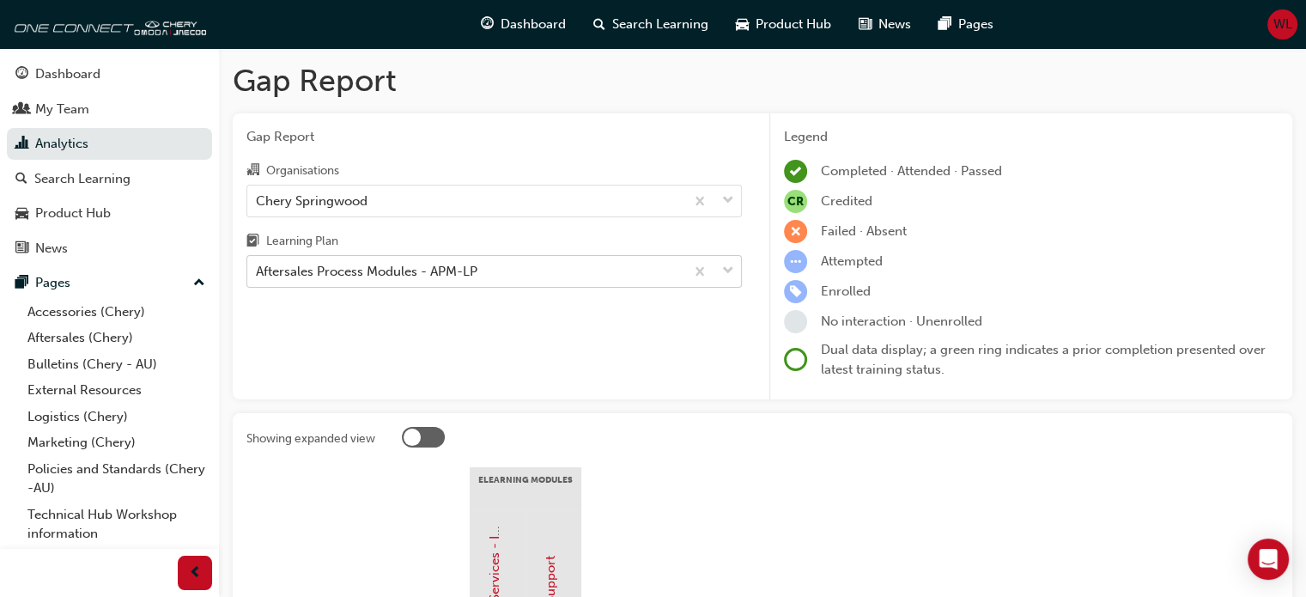
click at [731, 270] on span "down-icon" at bounding box center [728, 271] width 12 height 22
click at [258, 270] on input "Learning Plan Aftersales Process Modules - APM-LP" at bounding box center [257, 271] width 2 height 15
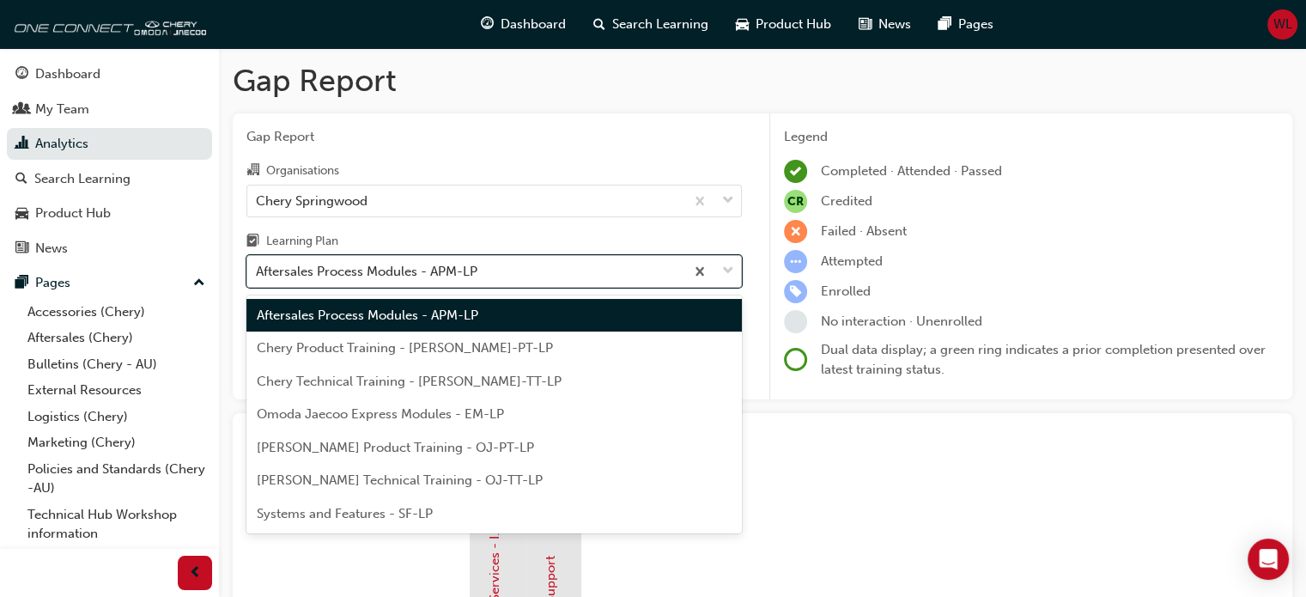
click at [731, 272] on span "down-icon" at bounding box center [728, 271] width 12 height 22
click at [258, 272] on input "Learning Plan option Aftersales Process Modules - APM-LP focused, 1 of 7. 7 res…" at bounding box center [257, 271] width 2 height 15
click at [359, 515] on span "Systems and Features - SF-LP" at bounding box center [345, 513] width 176 height 15
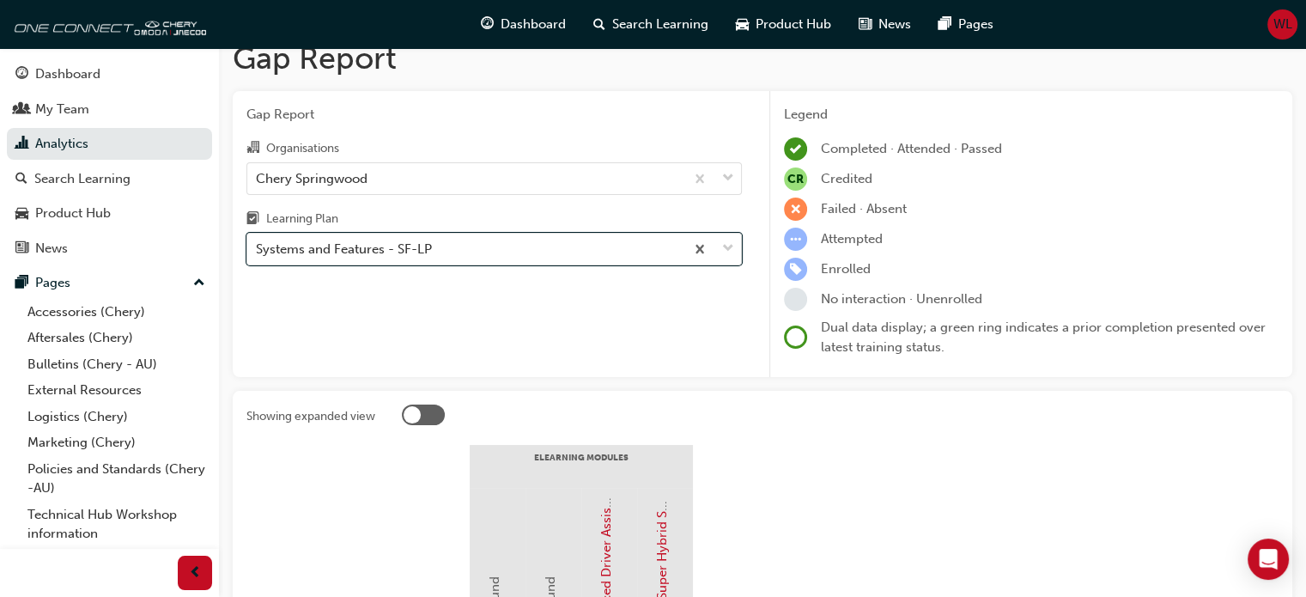
scroll to position [15, 0]
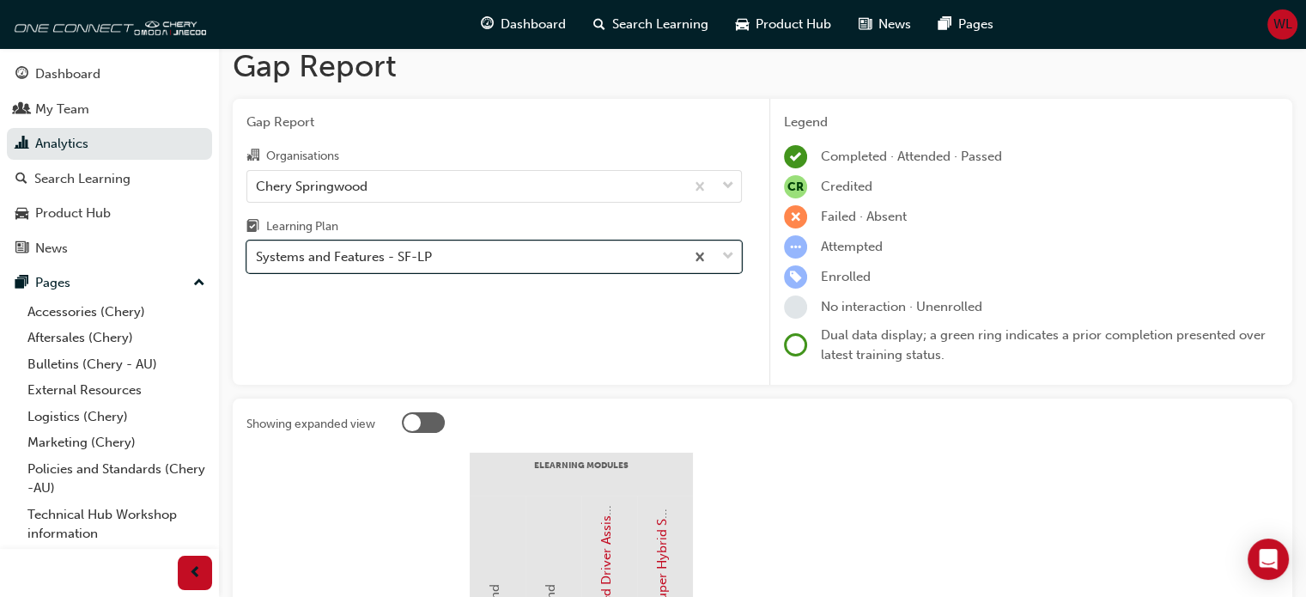
click at [731, 257] on span "down-icon" at bounding box center [728, 257] width 12 height 22
click at [258, 257] on input "Learning Plan option Systems and Features - SF-LP, selected. 0 results availabl…" at bounding box center [257, 256] width 2 height 15
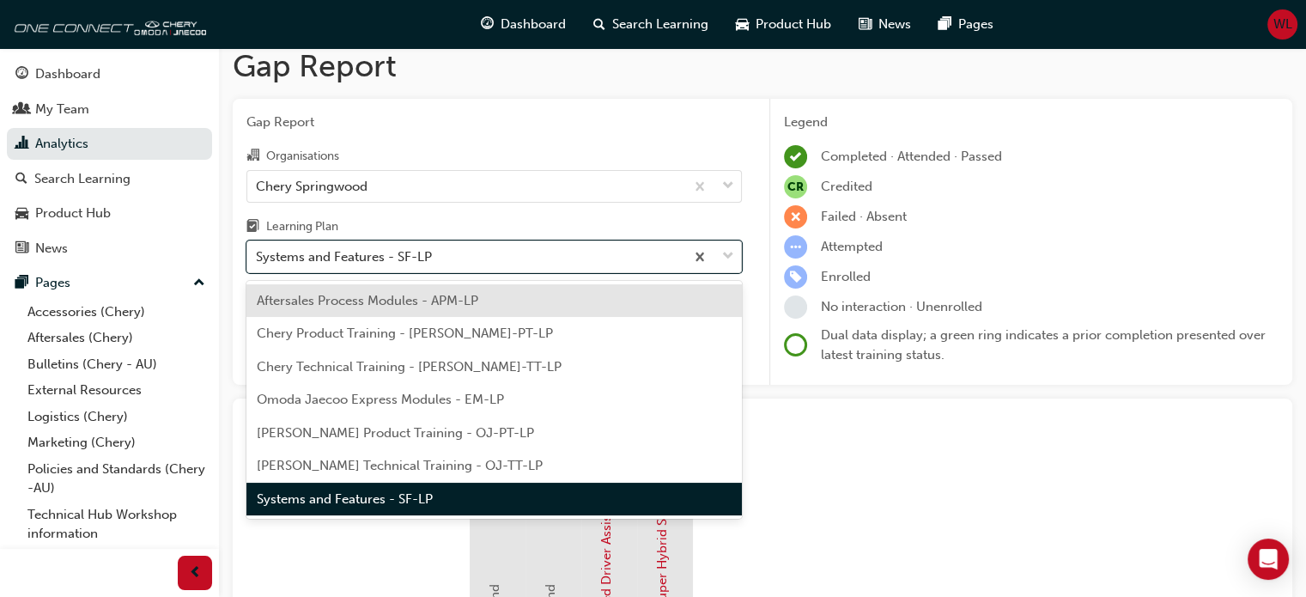
click at [364, 370] on span "Chery Technical Training - CHAU-TT-LP" at bounding box center [409, 366] width 305 height 15
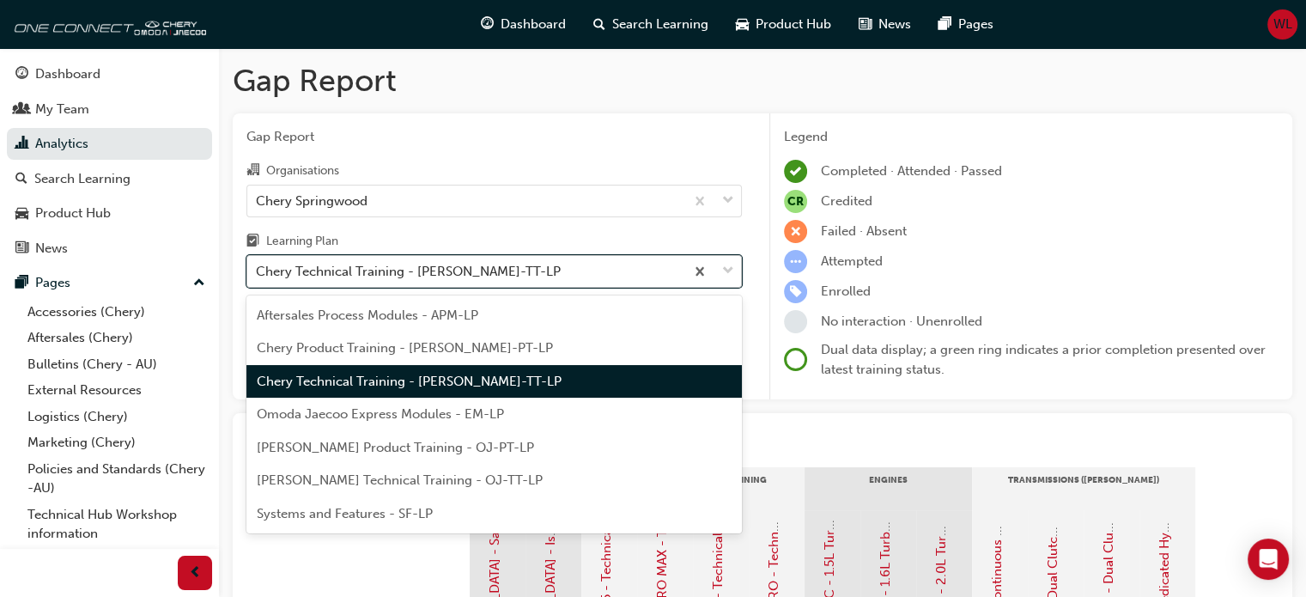
click at [730, 274] on span "down-icon" at bounding box center [728, 271] width 12 height 22
click at [258, 274] on input "Learning Plan option Chery Technical Training - CHAU-TT-LP, selected. option Ch…" at bounding box center [257, 271] width 2 height 15
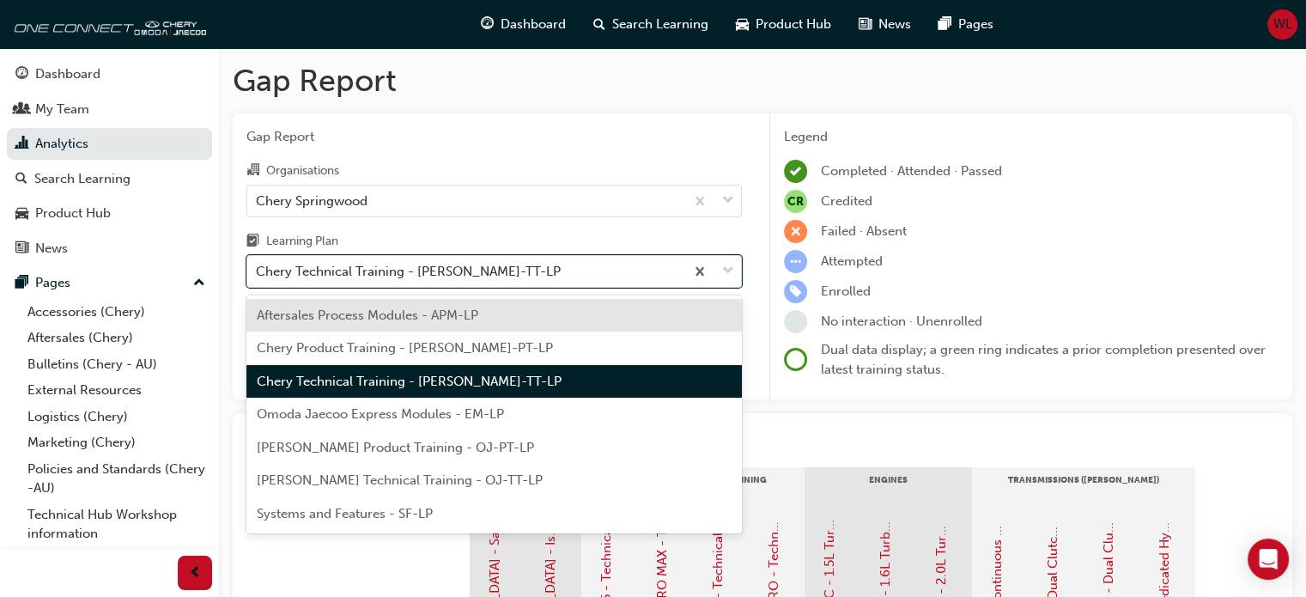
click at [379, 343] on span "Chery Product Training - CHAU-PT-LP" at bounding box center [405, 347] width 296 height 15
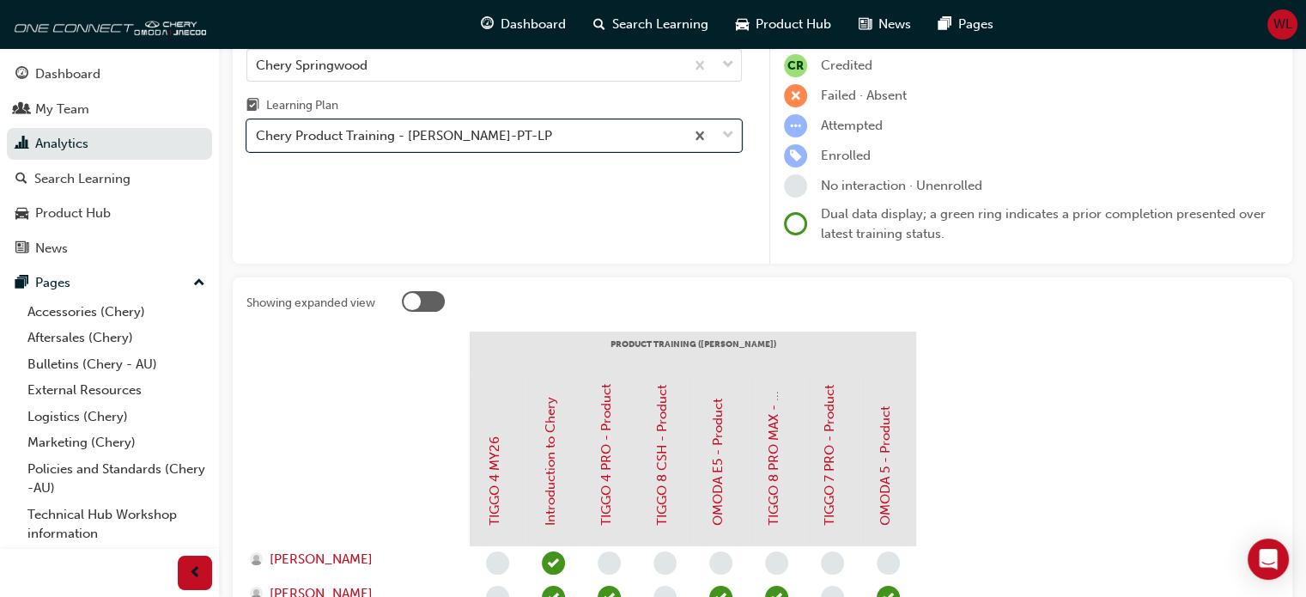
scroll to position [86, 0]
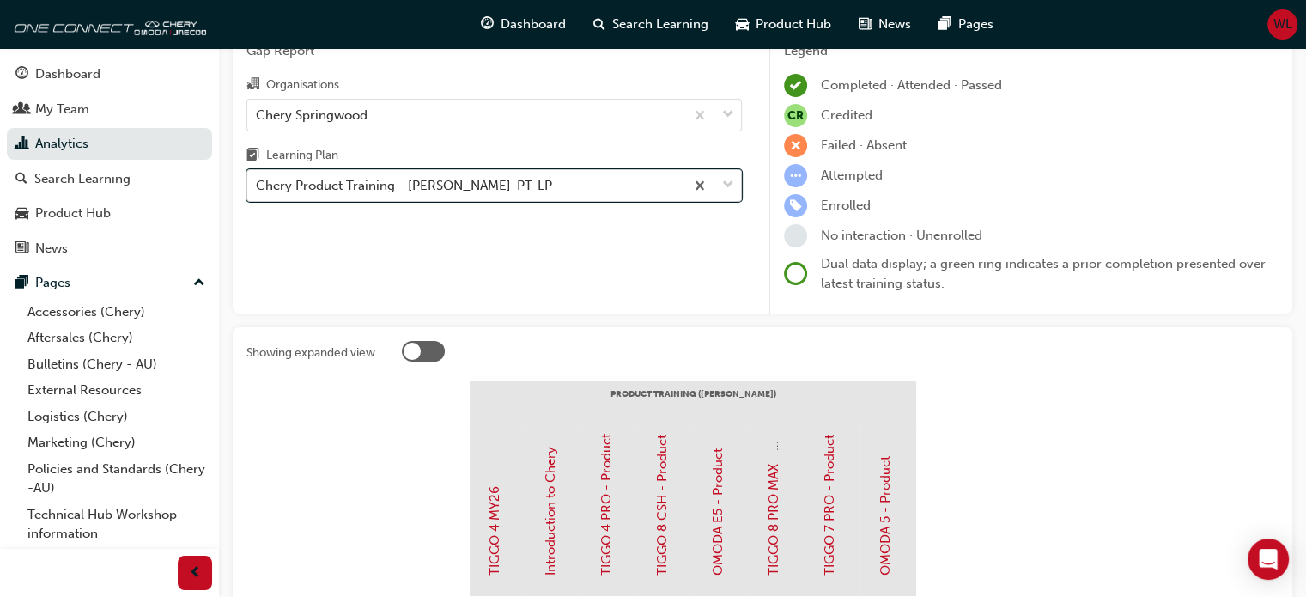
click at [725, 185] on span "down-icon" at bounding box center [728, 185] width 12 height 22
click at [258, 185] on input "Learning Plan option Chery Product Training - CHAU-PT-LP, selected. 0 results a…" at bounding box center [257, 185] width 2 height 15
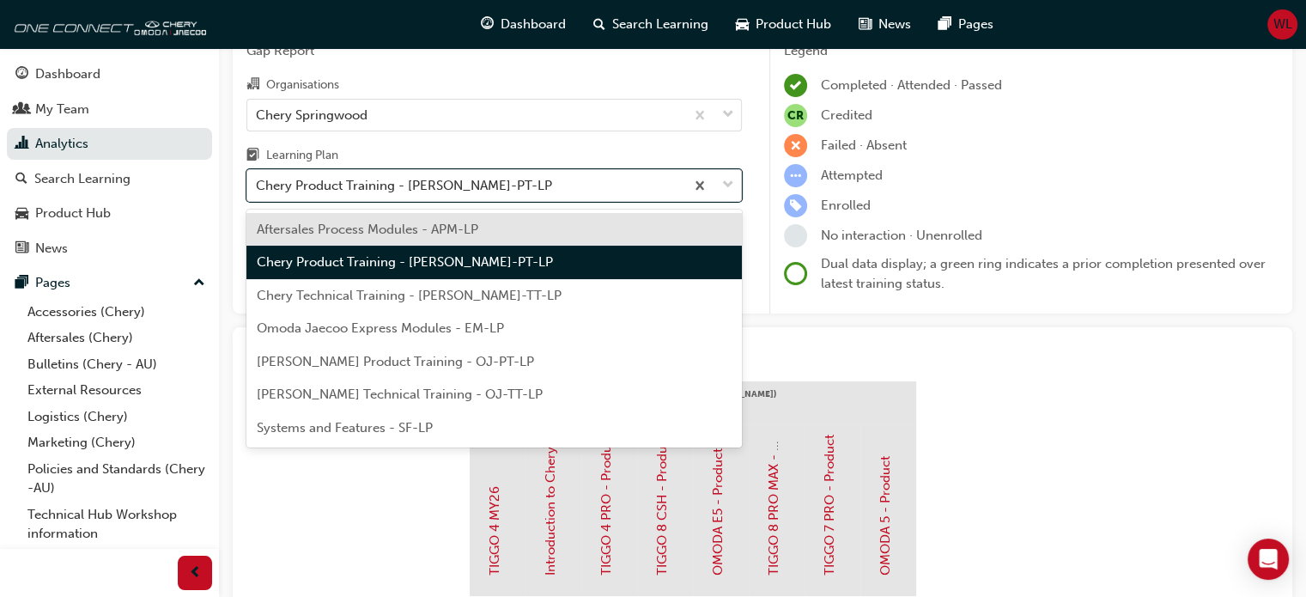
click at [410, 228] on span "Aftersales Process Modules - APM-LP" at bounding box center [367, 228] width 221 height 15
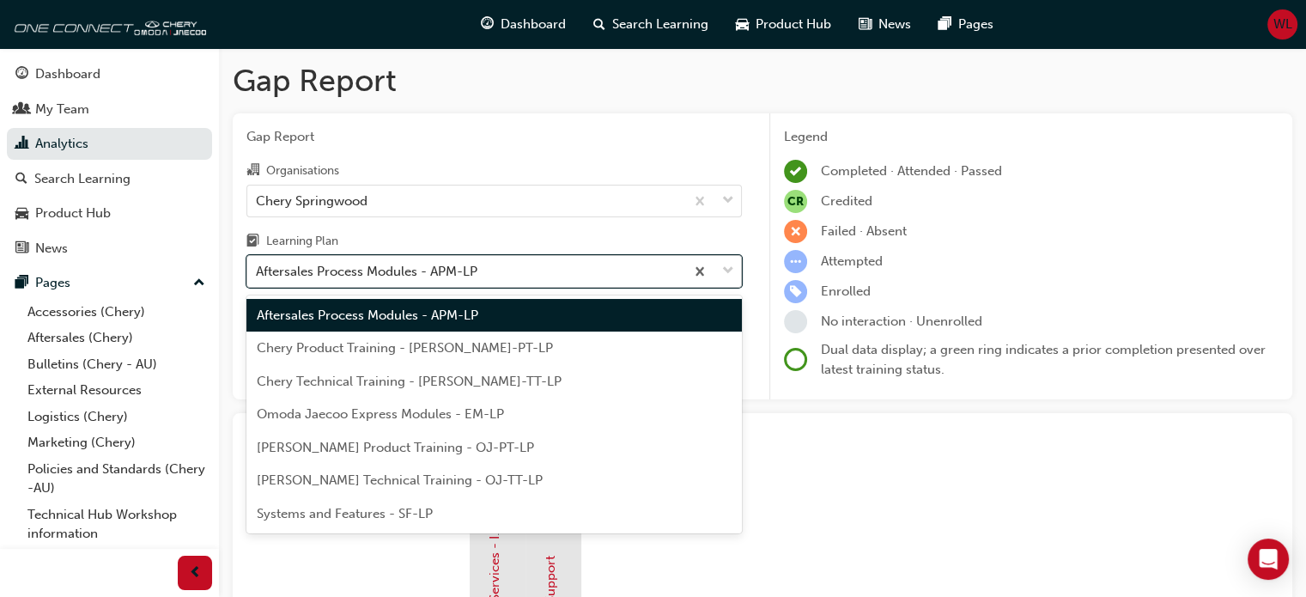
click at [733, 270] on span "down-icon" at bounding box center [728, 271] width 12 height 22
click at [258, 270] on input "Learning Plan option Aftersales Process Modules - APM-LP, selected. option Afte…" at bounding box center [257, 271] width 2 height 15
